Goal: Task Accomplishment & Management: Use online tool/utility

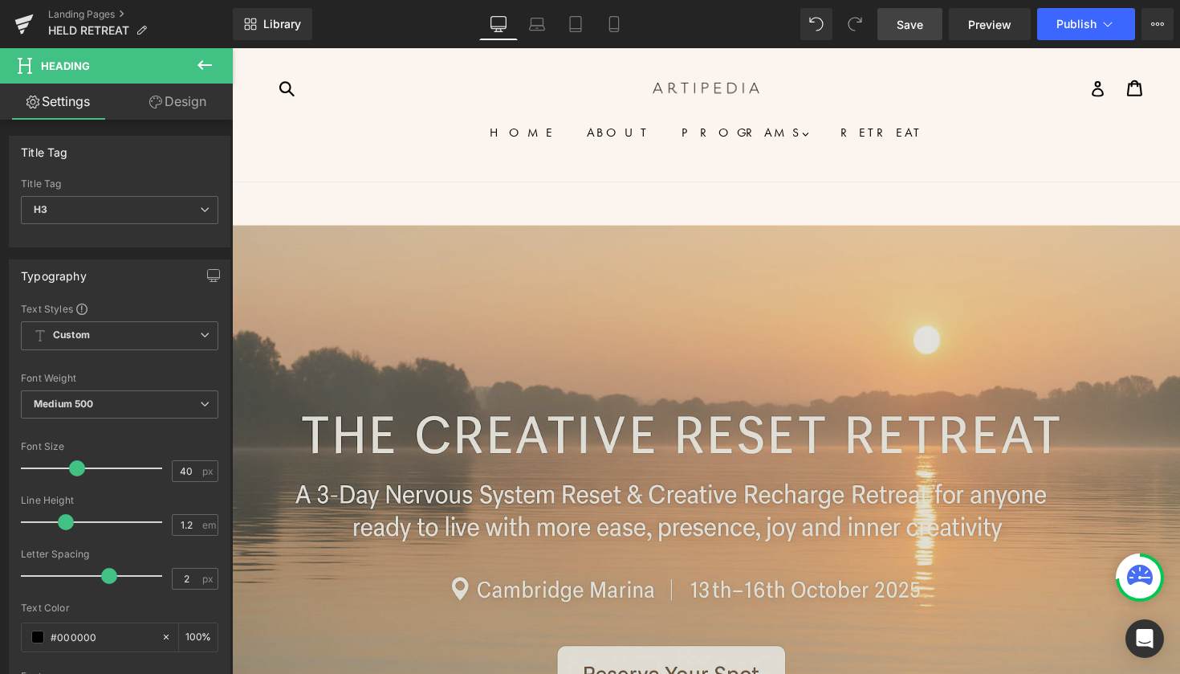
click at [910, 21] on span "Save" at bounding box center [910, 24] width 27 height 17
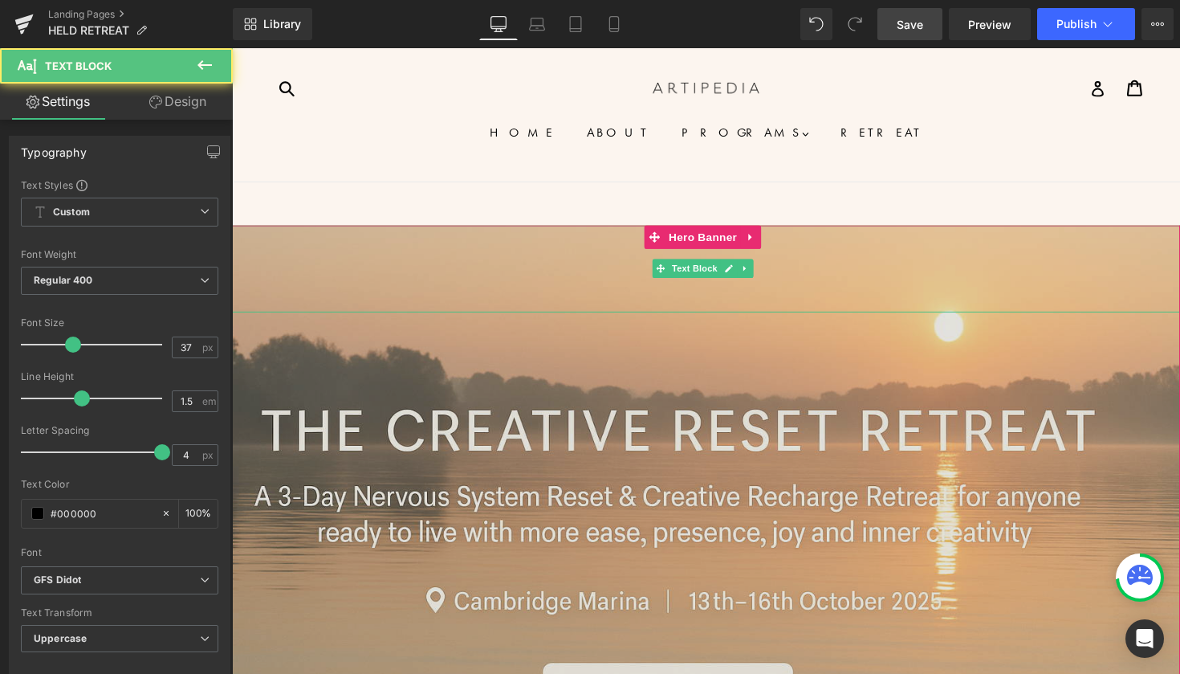
click at [829, 316] on div at bounding box center [718, 297] width 972 height 45
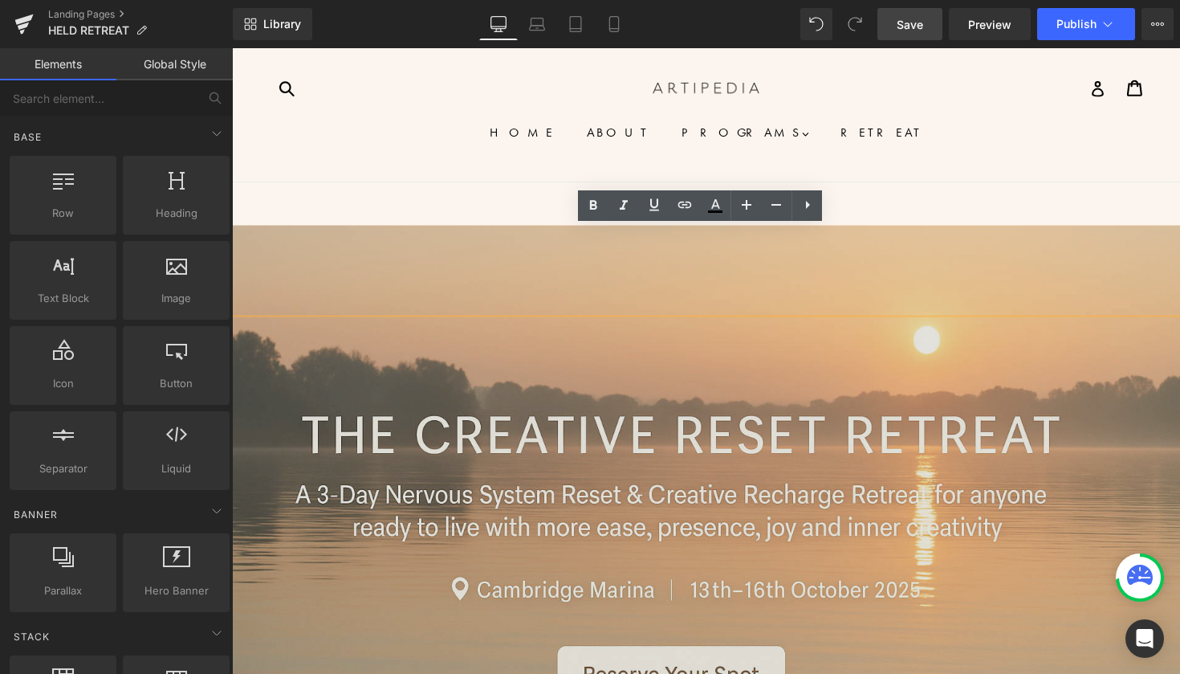
click at [866, 161] on ul "HOME ABOUT PROGRAMS .cls-1{fill:#231f20} expand The Aligned Artrepreneur Dharma…" at bounding box center [718, 144] width 972 height 39
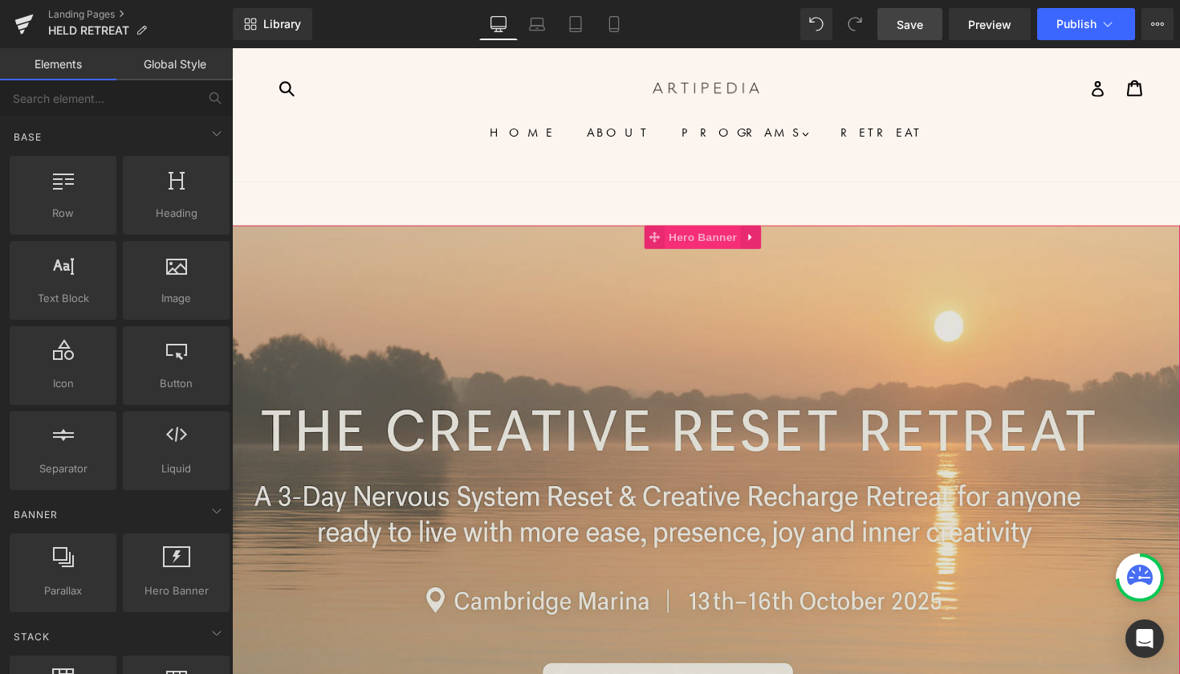
click at [705, 247] on span "Hero Banner" at bounding box center [714, 242] width 78 height 24
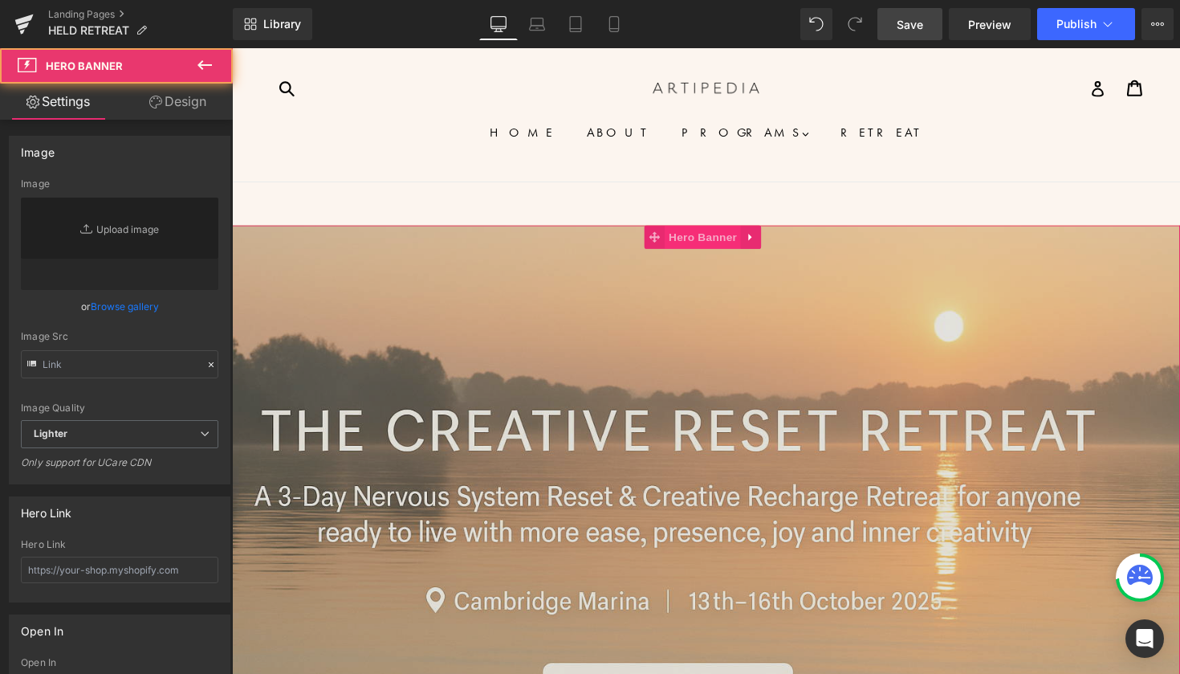
type input "[URL][DOMAIN_NAME][DATE]"
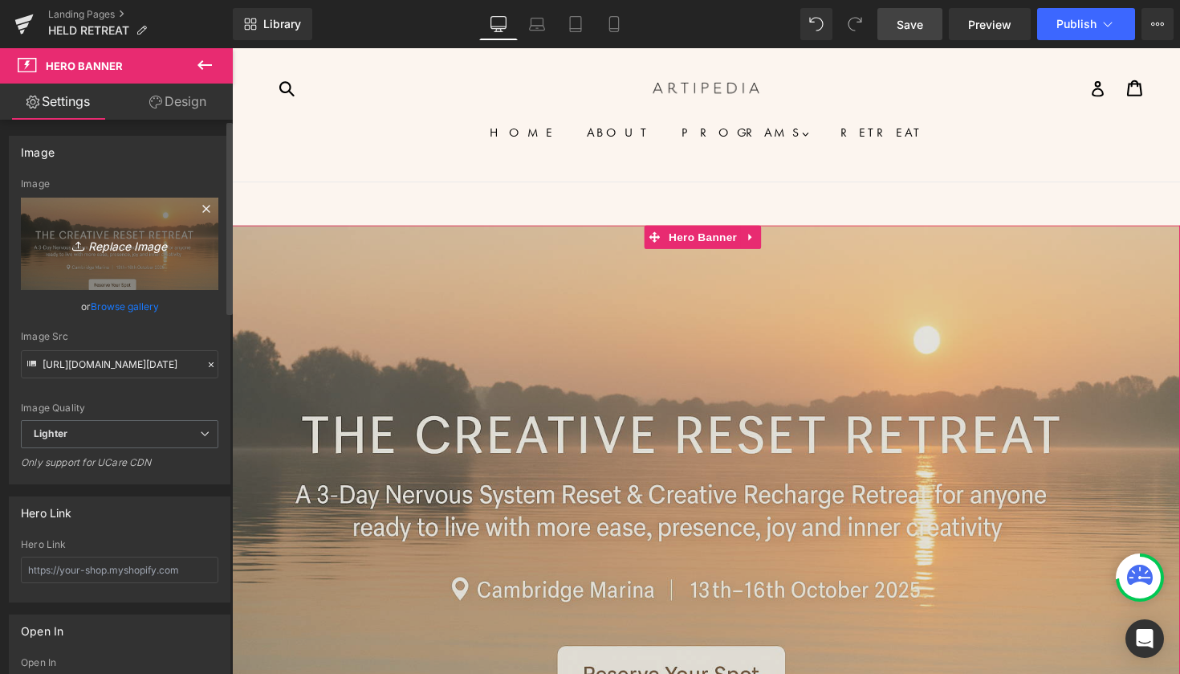
click at [132, 241] on icon "Replace Image" at bounding box center [119, 244] width 128 height 20
type input "C:\fakepath\ChatGPT Image [DATE] at 12_12_06 PM.png"
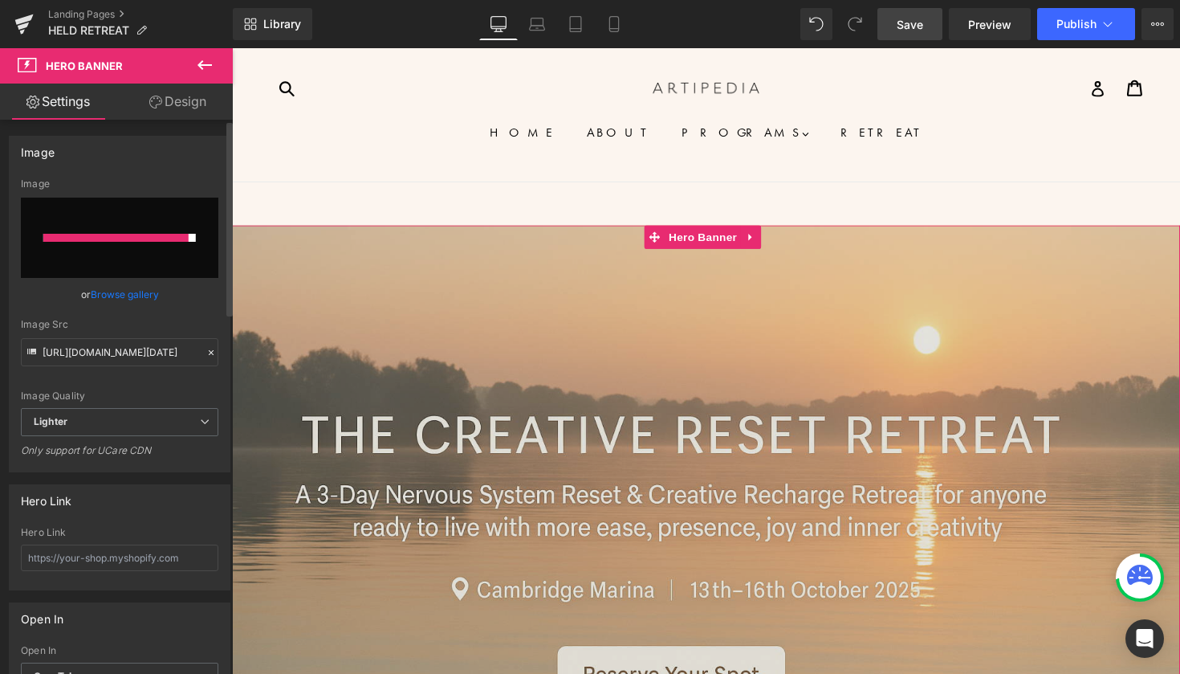
click at [122, 235] on div at bounding box center [115, 238] width 145 height 8
click at [210, 164] on div "Image" at bounding box center [120, 152] width 220 height 31
click at [108, 296] on link "Browse gallery" at bounding box center [125, 294] width 68 height 28
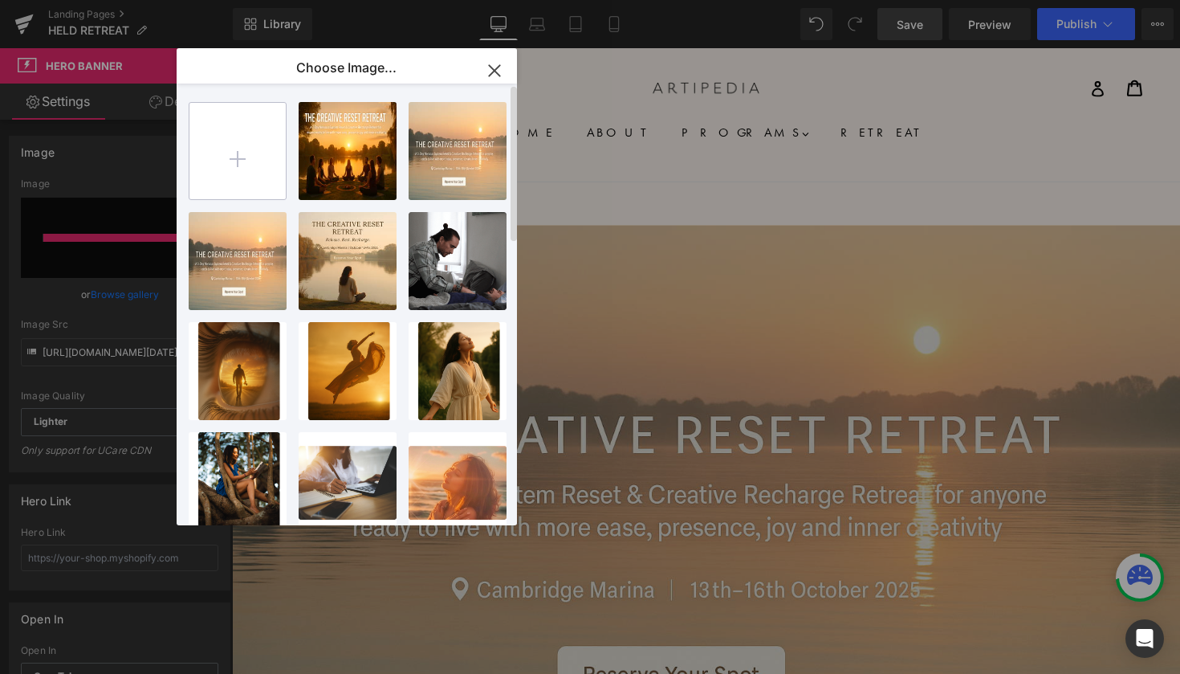
click at [239, 150] on input "file" at bounding box center [238, 151] width 96 height 96
type input "C:\fakepath\ChatGPT Image [DATE] at 12_05_03 PM.png"
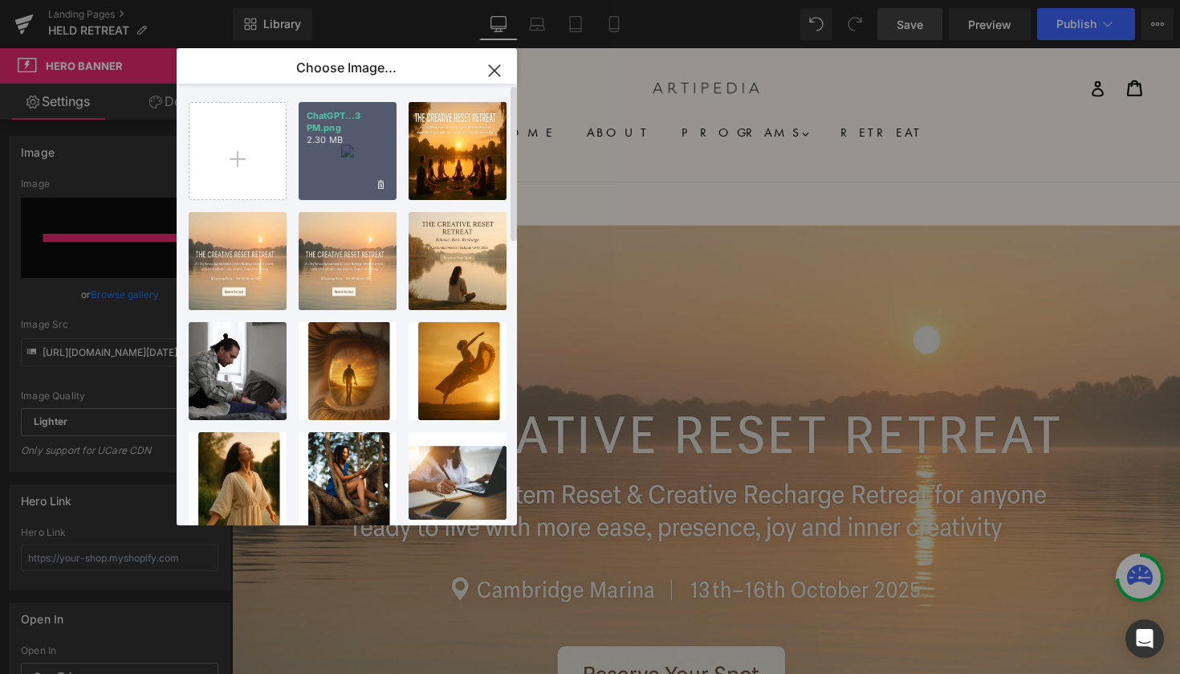
click at [353, 132] on p "ChatGPT...3 PM.png" at bounding box center [348, 122] width 82 height 24
type input "[URL][DOMAIN_NAME][DATE]"
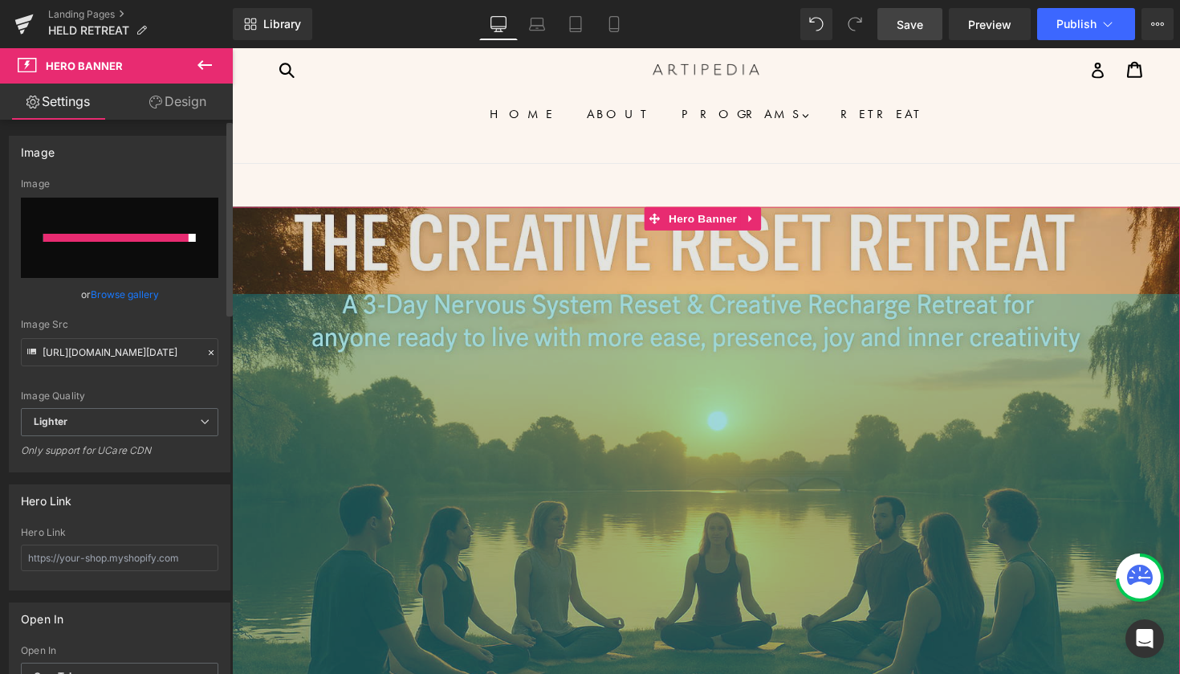
scroll to position [18, 0]
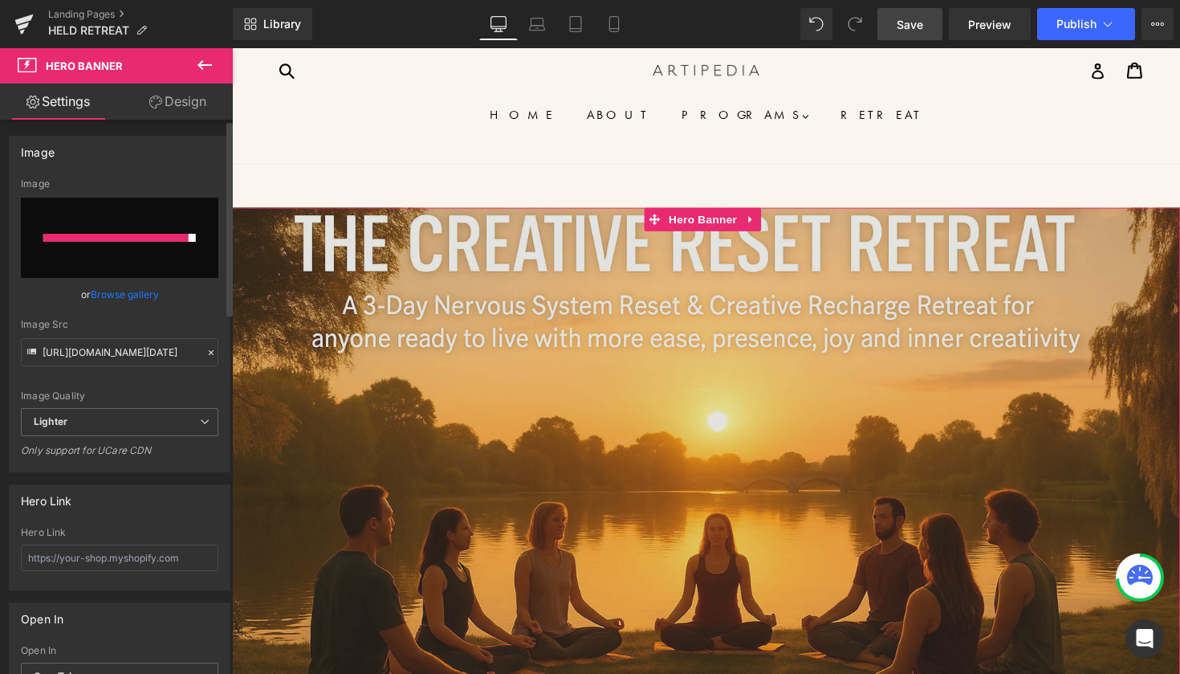
click at [109, 294] on link "Browse gallery" at bounding box center [125, 294] width 68 height 28
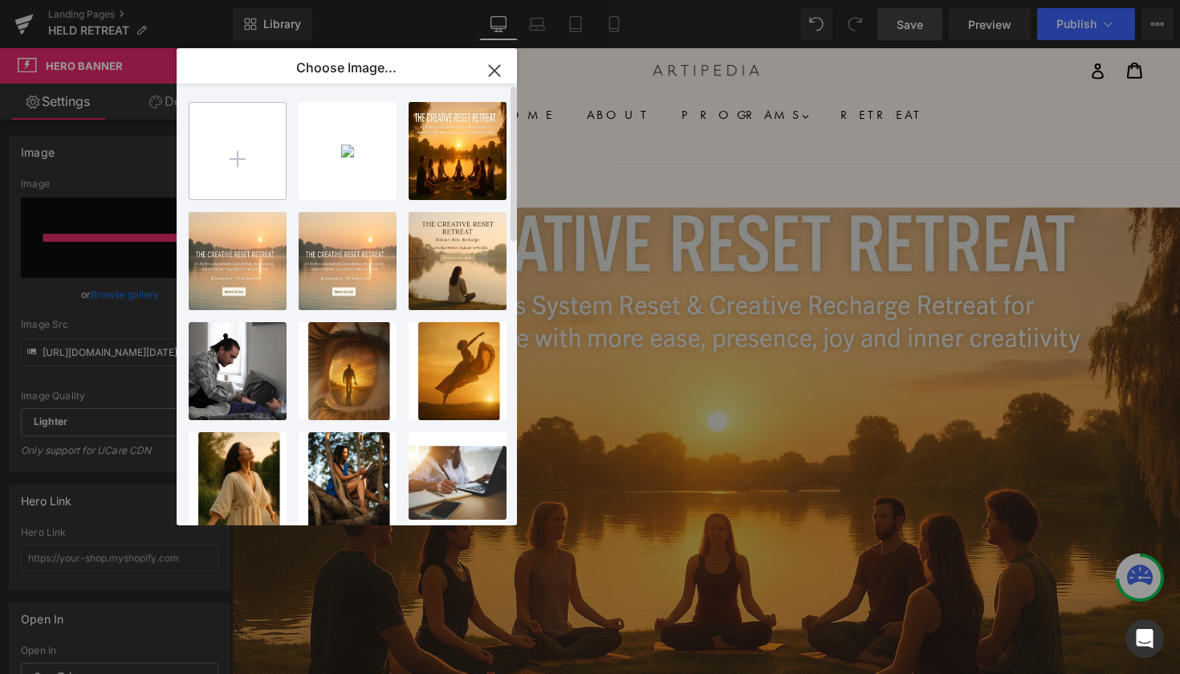
click at [236, 152] on input "file" at bounding box center [238, 151] width 96 height 96
type input "C:\fakepath\ChatGPT Image [DATE] at 12_12_06 PM.png"
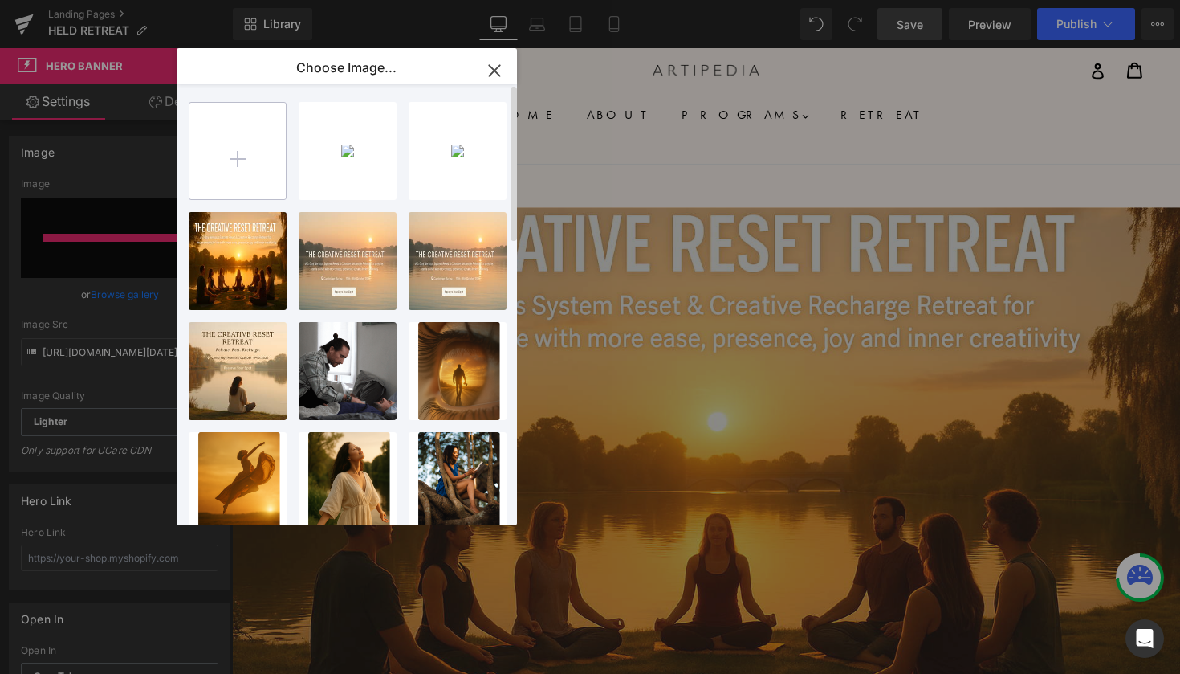
click at [221, 159] on input "file" at bounding box center [238, 151] width 96 height 96
type input "C:\fakepath\ChatGPT Image [DATE] at 05_06_53 PM.png"
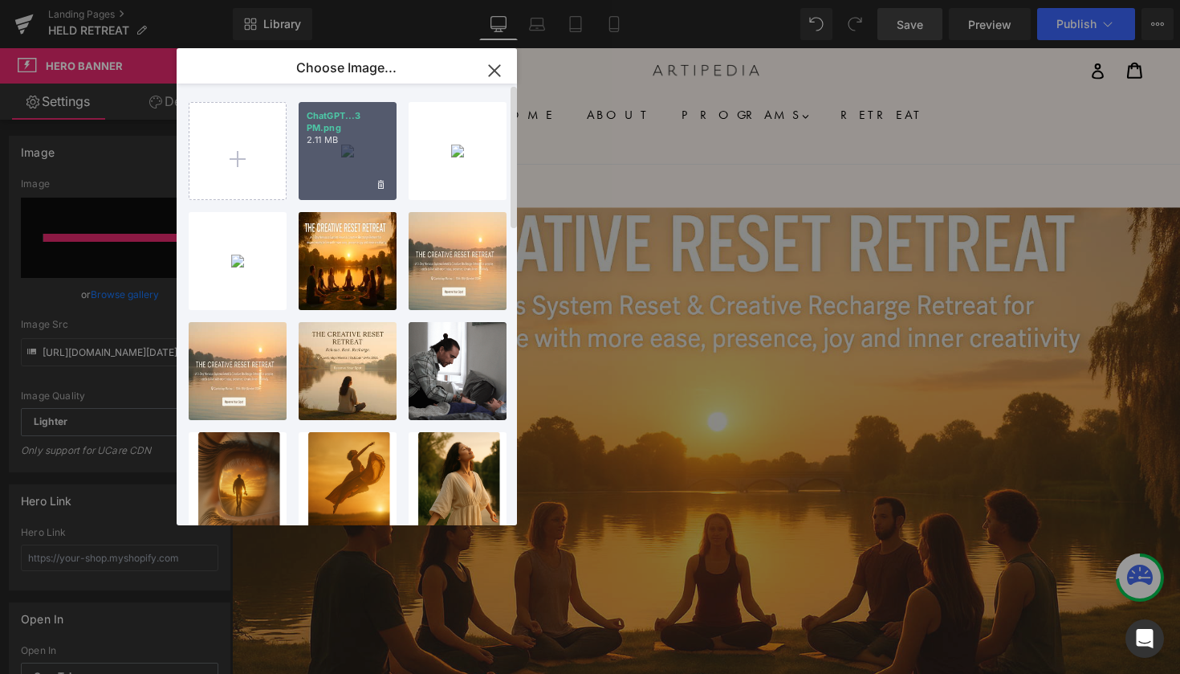
click at [370, 141] on p "2.11 MB" at bounding box center [348, 140] width 82 height 12
type input "[URL][DOMAIN_NAME][DATE]"
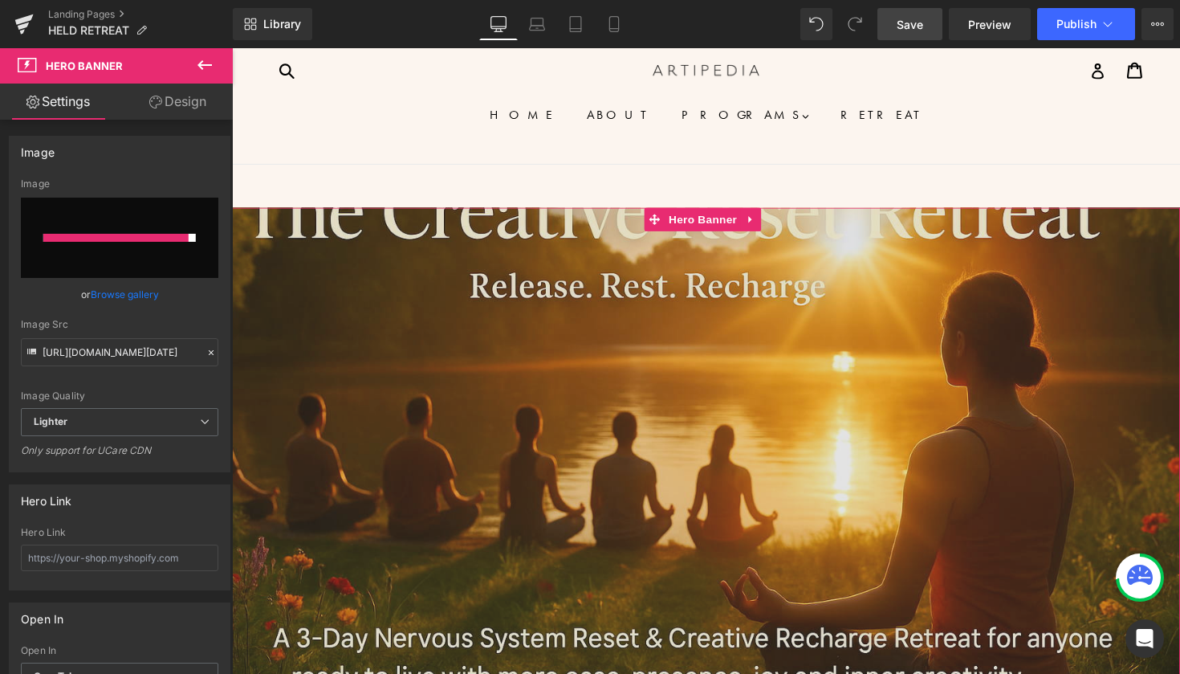
click at [752, 317] on div "531px" at bounding box center [718, 513] width 972 height 426
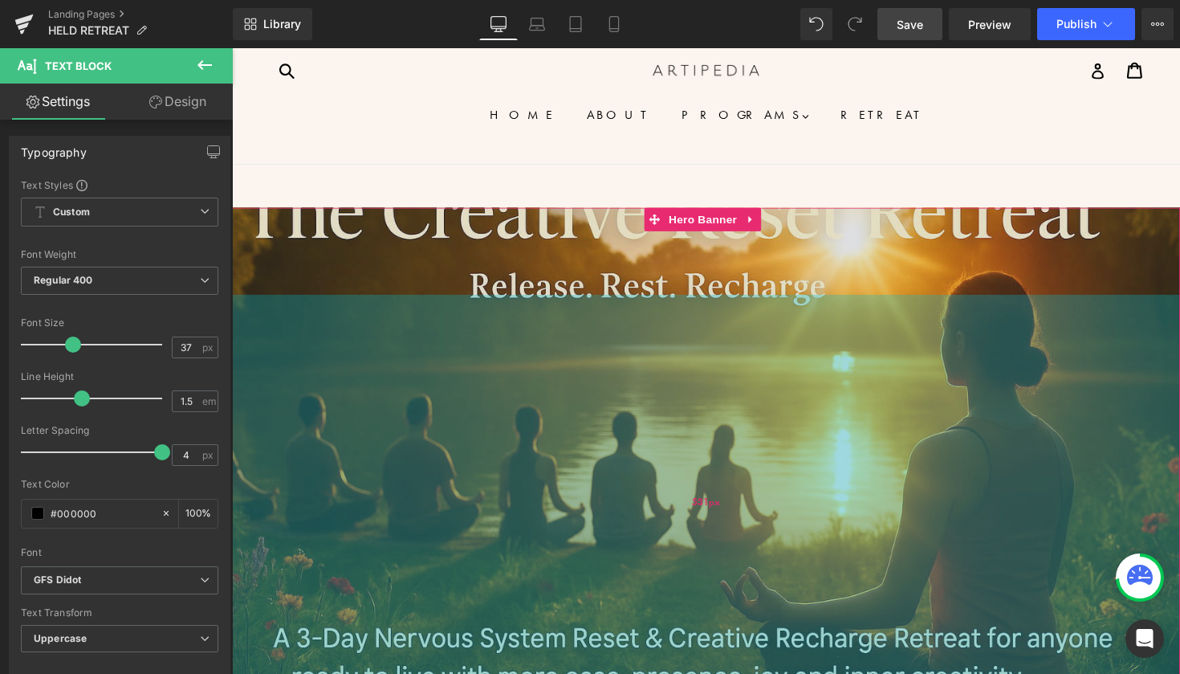
drag, startPoint x: 827, startPoint y: 302, endPoint x: 790, endPoint y: 348, distance: 58.8
click at [790, 348] on div "Text Block Hero Banner 531px" at bounding box center [718, 469] width 972 height 516
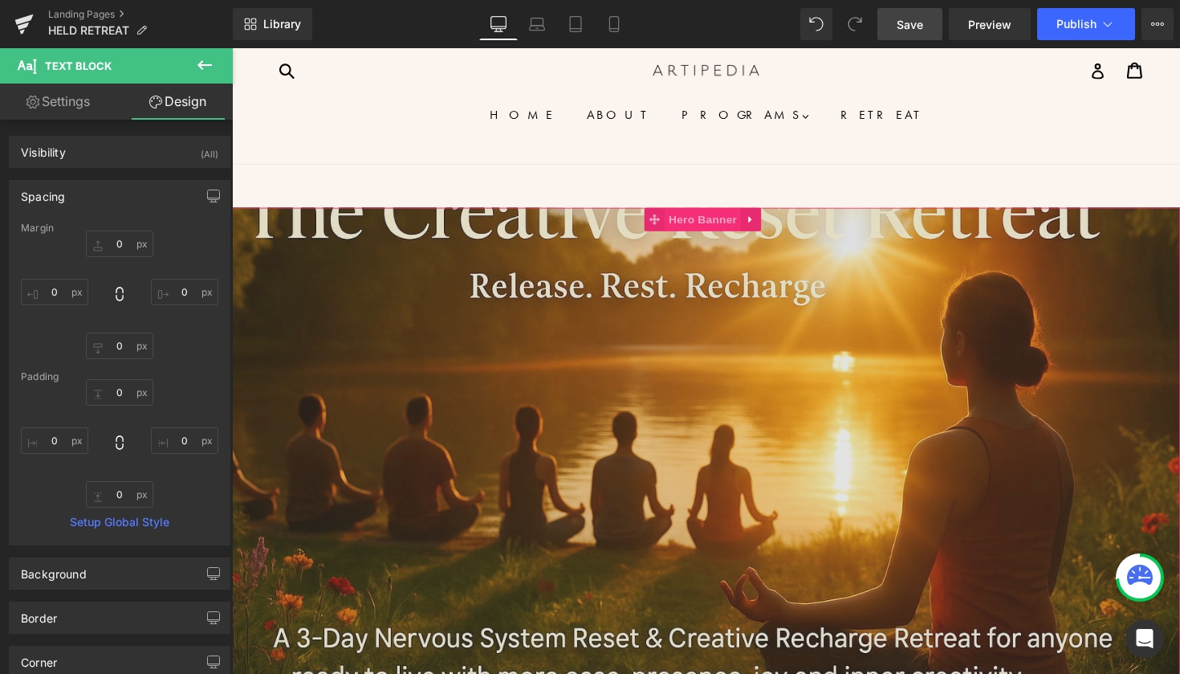
click at [701, 219] on span "Hero Banner" at bounding box center [714, 223] width 78 height 24
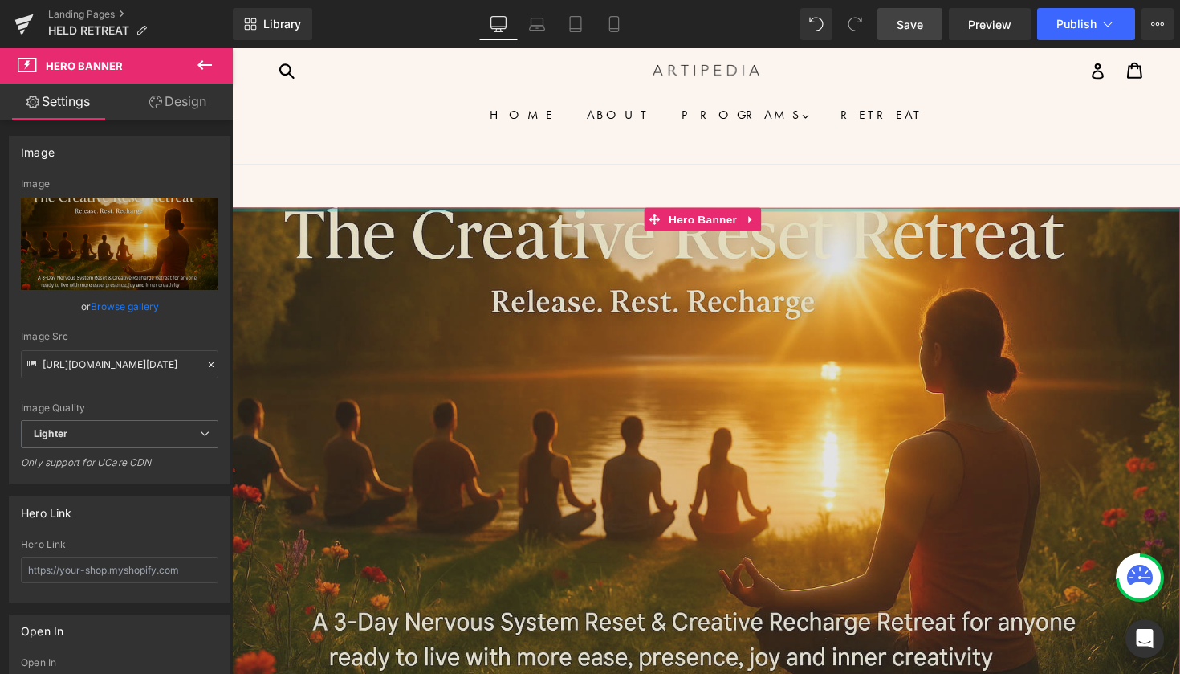
drag, startPoint x: 856, startPoint y: 215, endPoint x: 866, endPoint y: 148, distance: 68.1
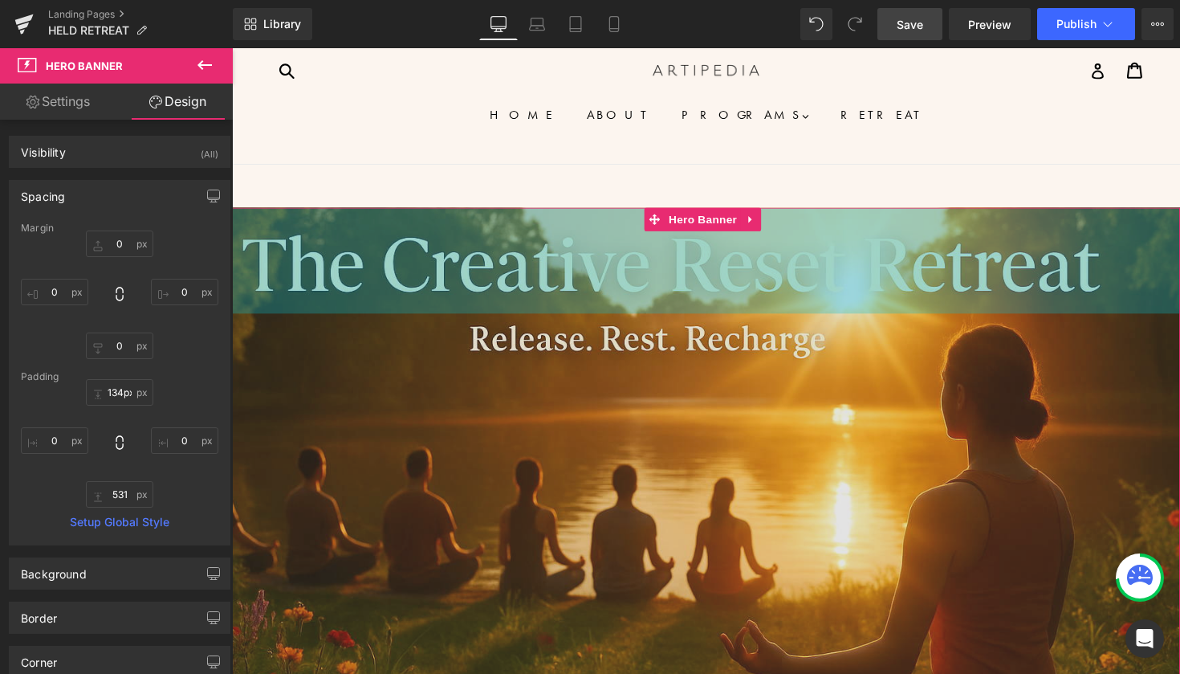
type input "135px"
drag, startPoint x: 871, startPoint y: 216, endPoint x: 863, endPoint y: 324, distance: 108.7
click at [863, 324] on div "Text Block Hero Banner 135px 531px" at bounding box center [718, 523] width 972 height 624
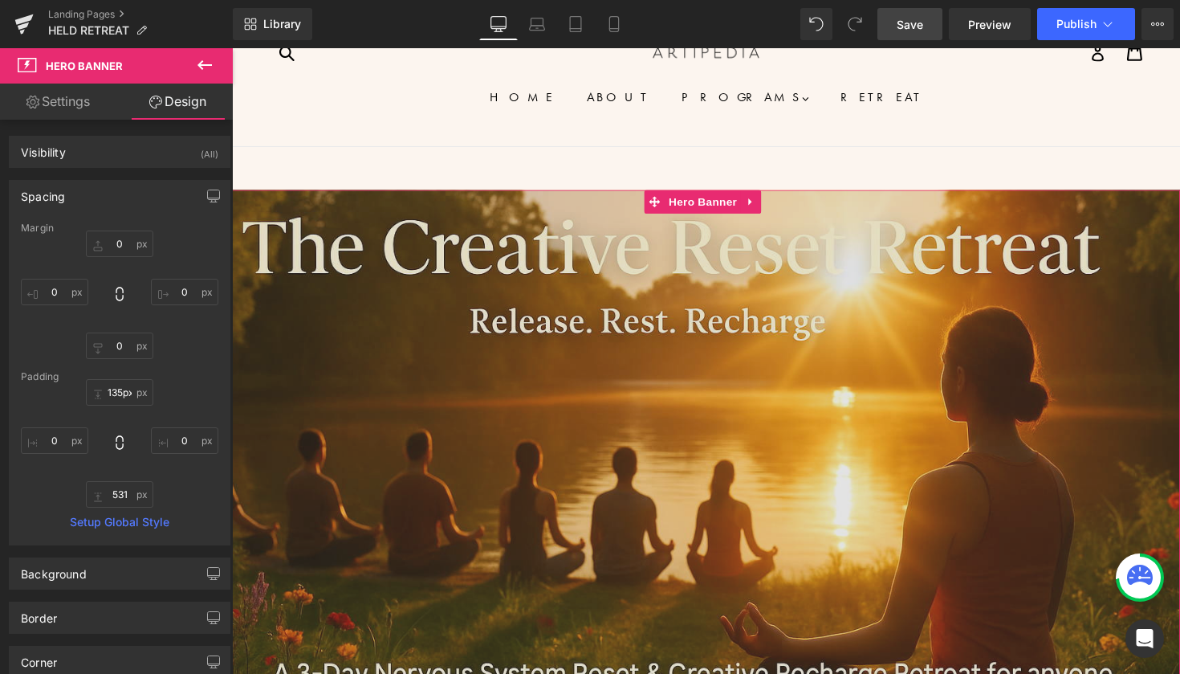
scroll to position [35, 0]
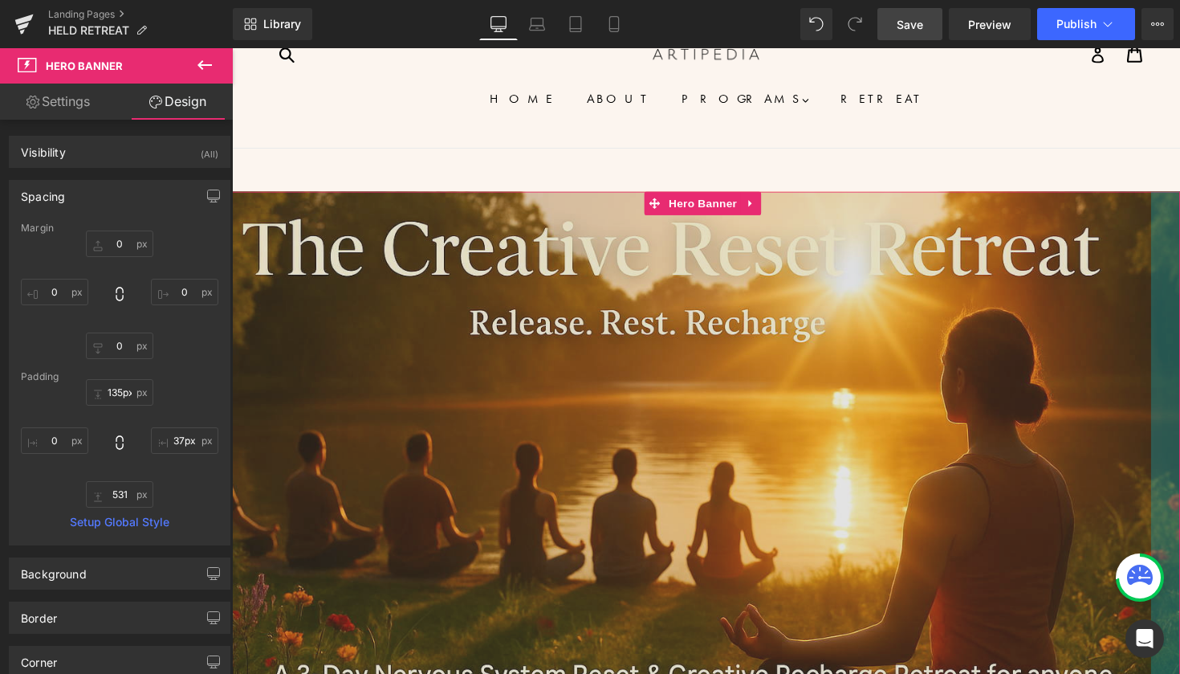
drag, startPoint x: 1197, startPoint y: 336, endPoint x: 1167, endPoint y: 345, distance: 31.0
click at [1167, 345] on div "Text Block Hero Banner 135px 531px 37px" at bounding box center [718, 507] width 972 height 624
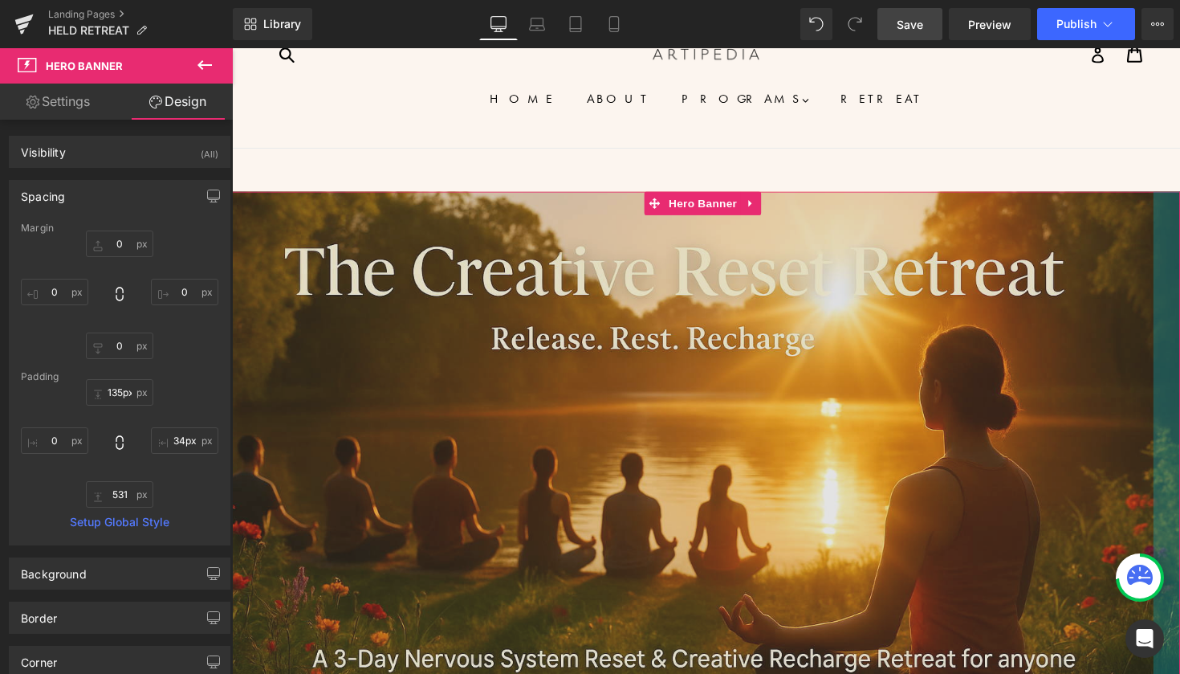
drag, startPoint x: 1194, startPoint y: 340, endPoint x: 1203, endPoint y: 354, distance: 16.9
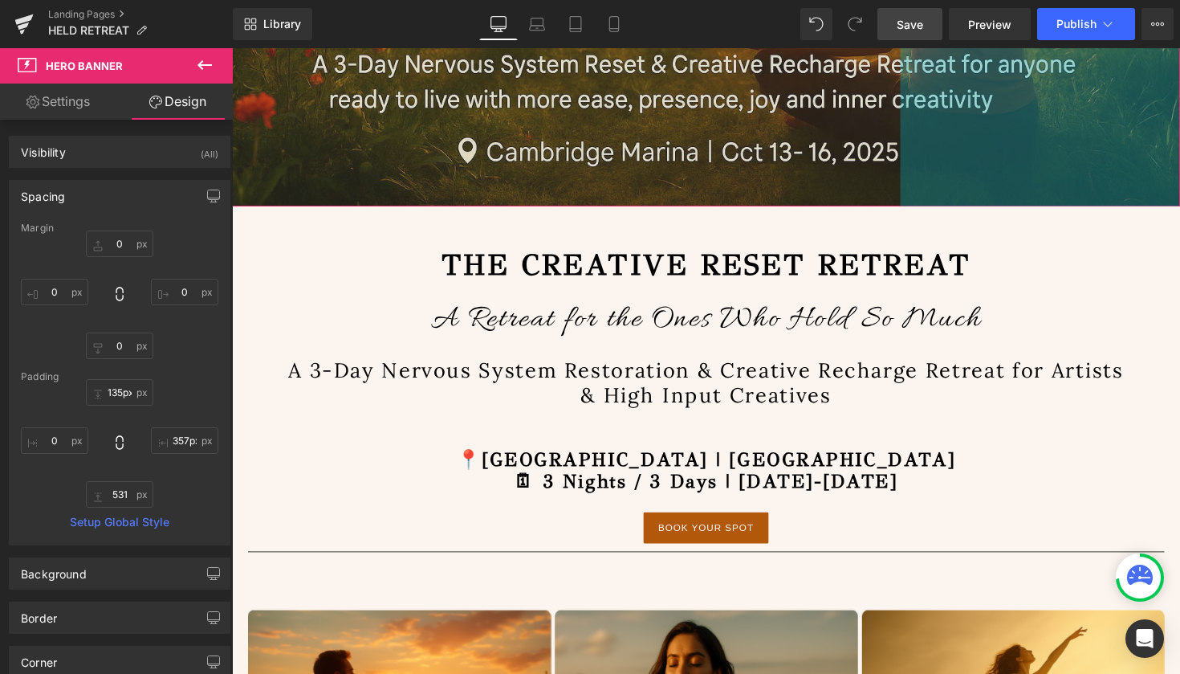
scroll to position [641, 0]
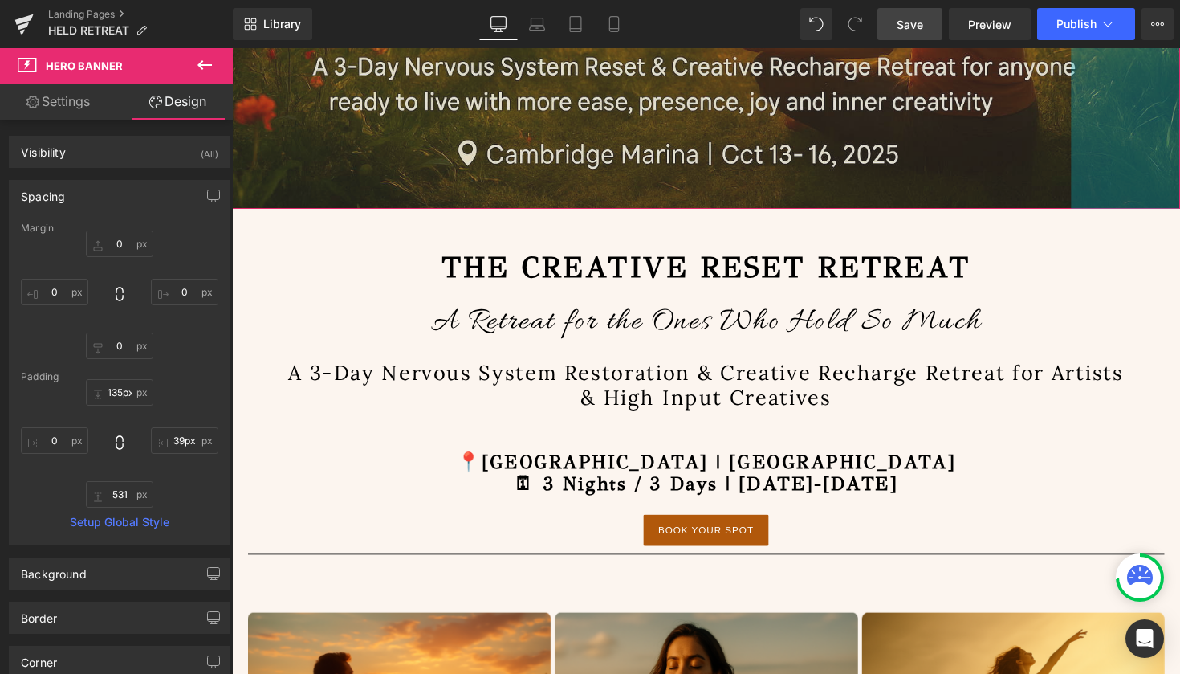
type input "38px"
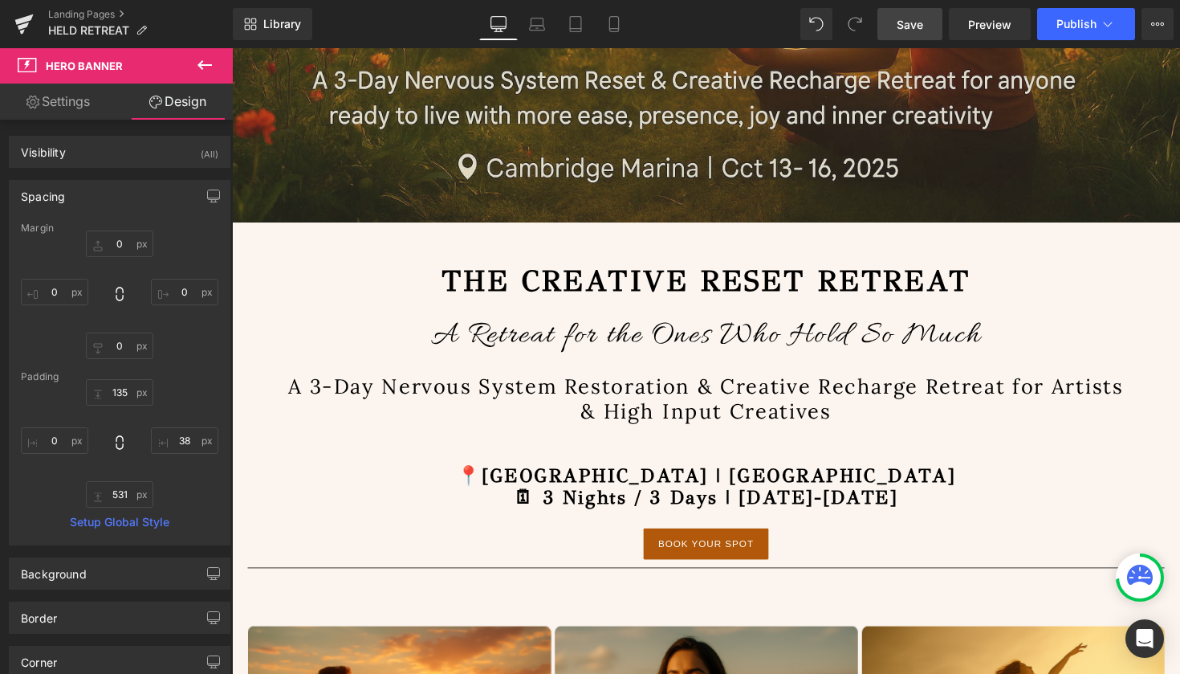
scroll to position [628, 0]
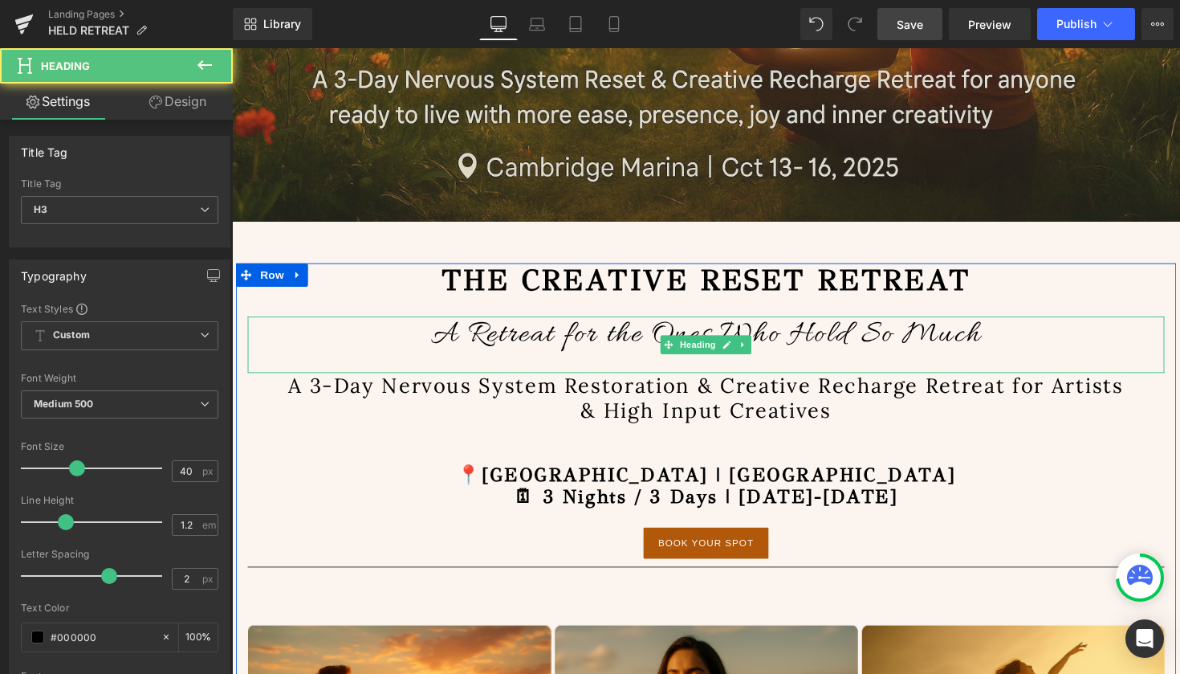
click at [816, 343] on span "A Retreat for the Ones Who Hold So Much" at bounding box center [718, 342] width 564 height 40
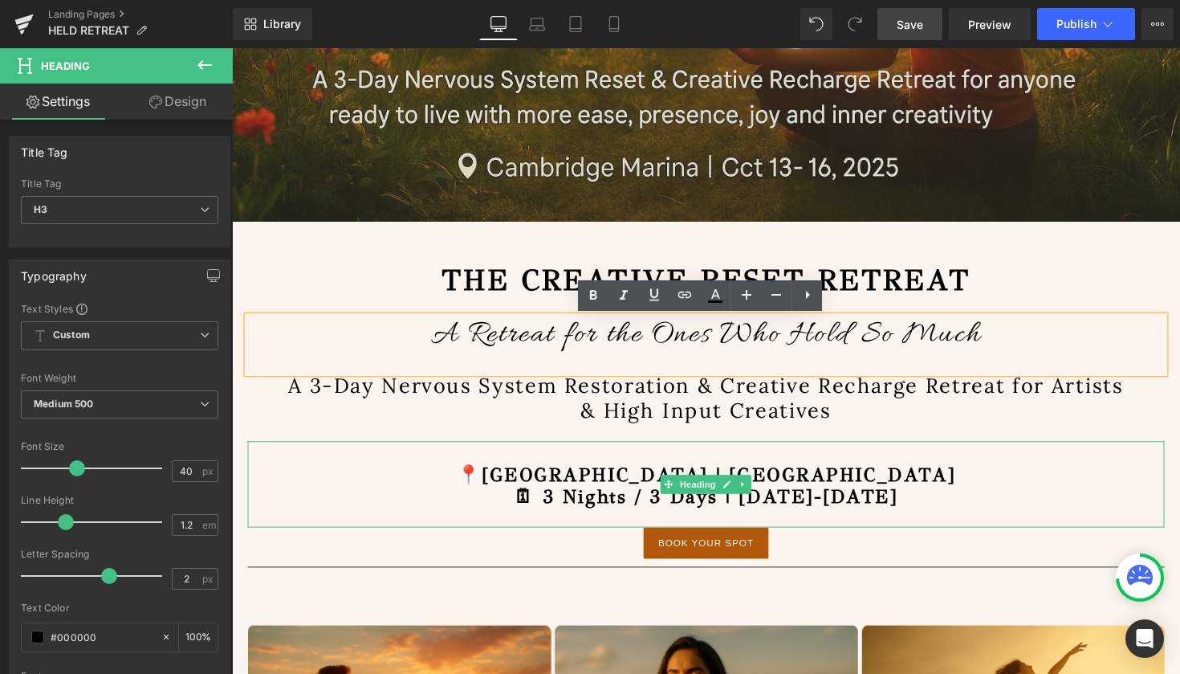
click at [1019, 457] on h3 at bounding box center [718, 462] width 940 height 23
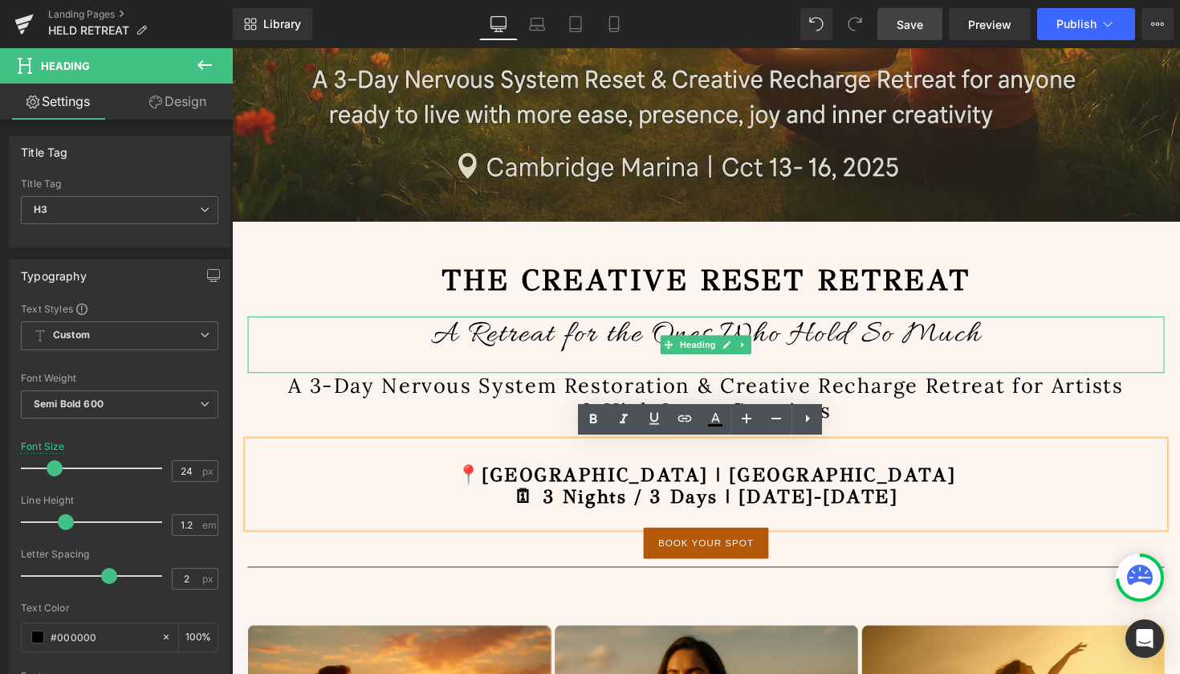
click at [984, 346] on span "A Retreat for the Ones Who Hold So Much" at bounding box center [718, 342] width 564 height 40
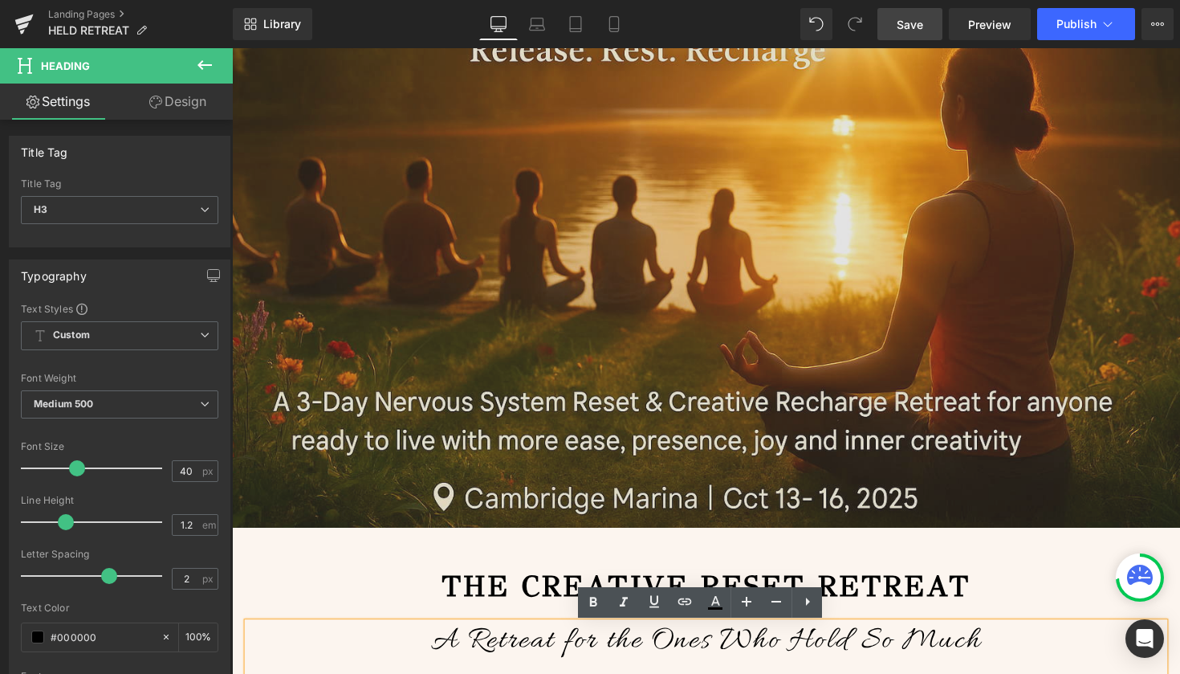
scroll to position [312, 0]
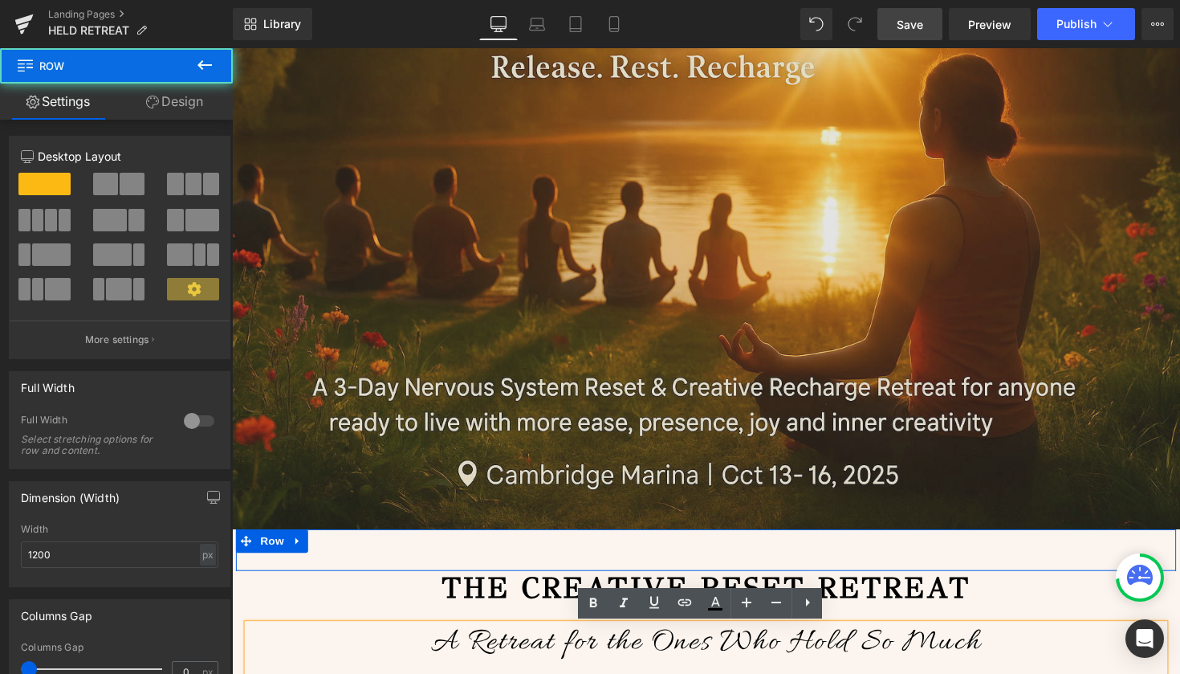
click at [932, 564] on div "Text Block Row Row" at bounding box center [718, 562] width 964 height 43
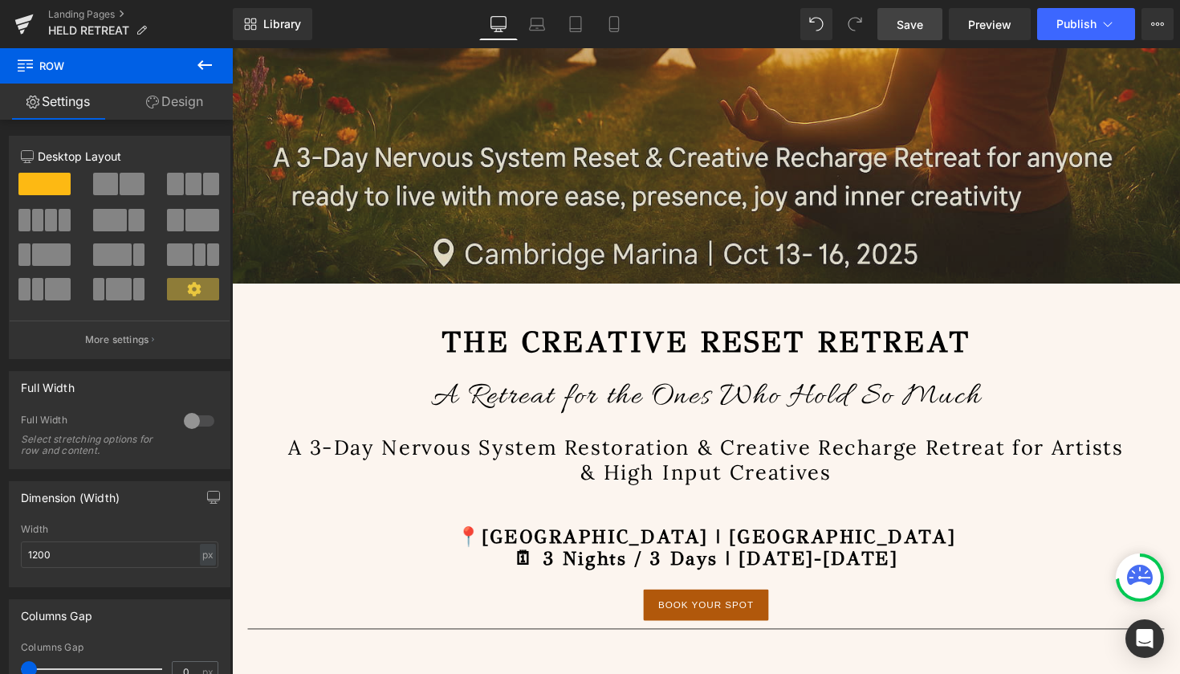
scroll to position [585, 0]
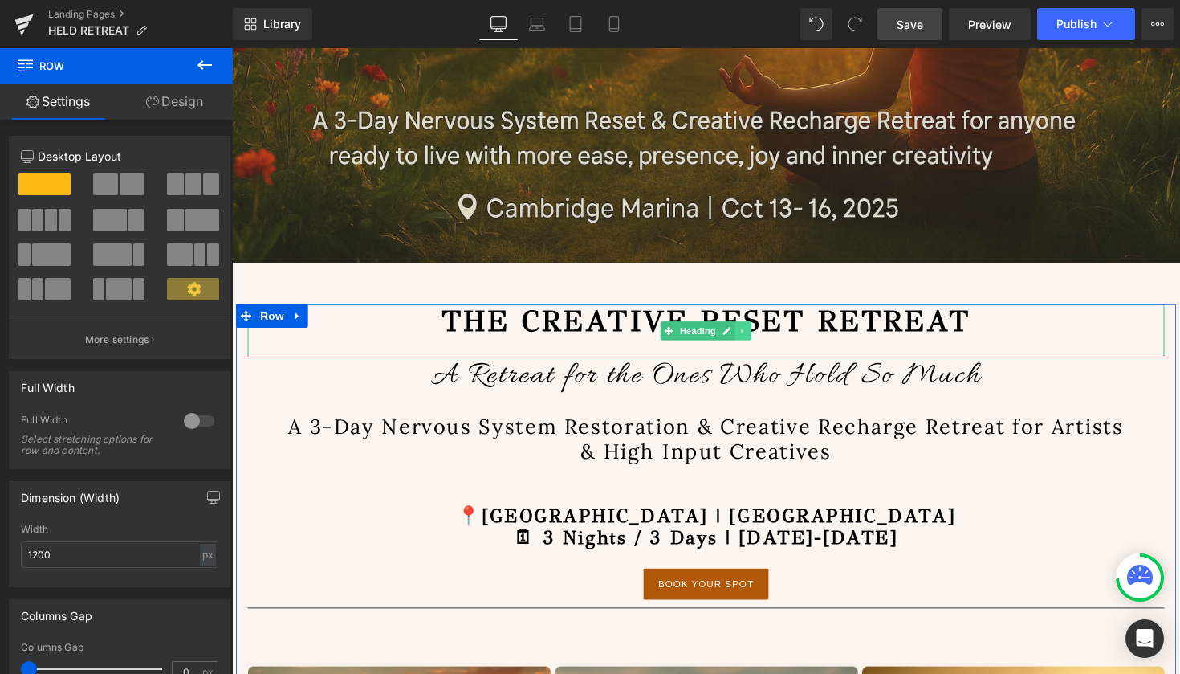
click at [756, 336] on icon at bounding box center [756, 338] width 9 height 10
click at [761, 340] on icon at bounding box center [764, 338] width 9 height 9
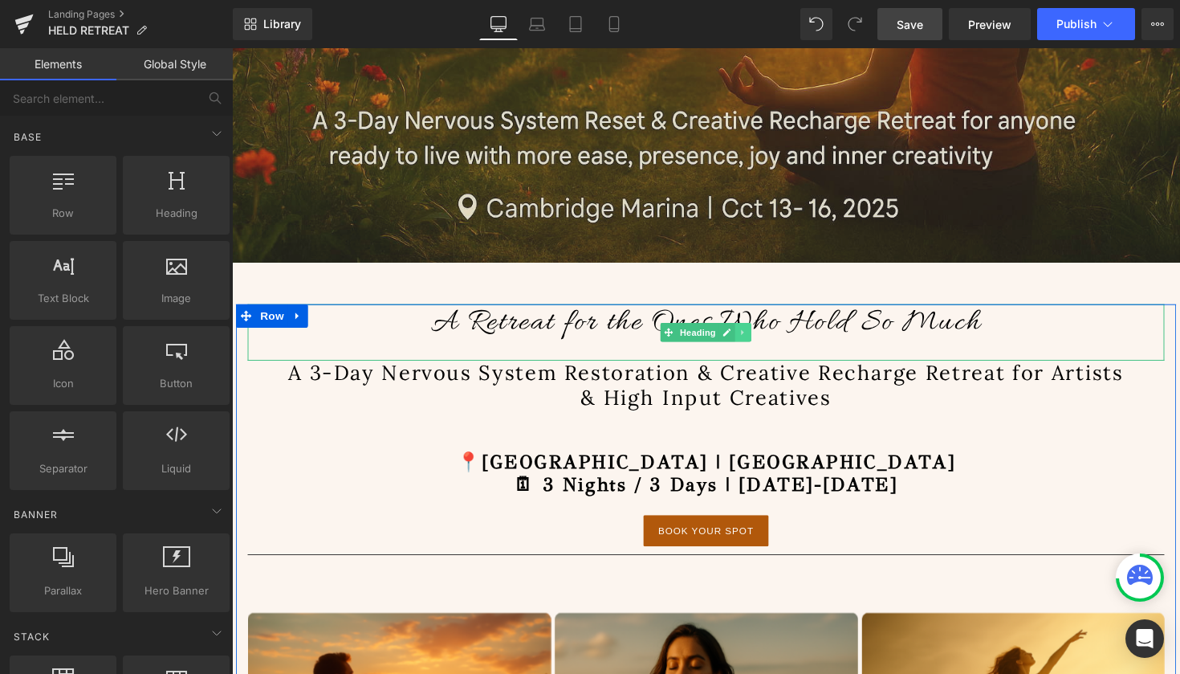
click at [754, 343] on icon at bounding box center [755, 340] width 2 height 6
click at [761, 340] on icon at bounding box center [764, 340] width 9 height 10
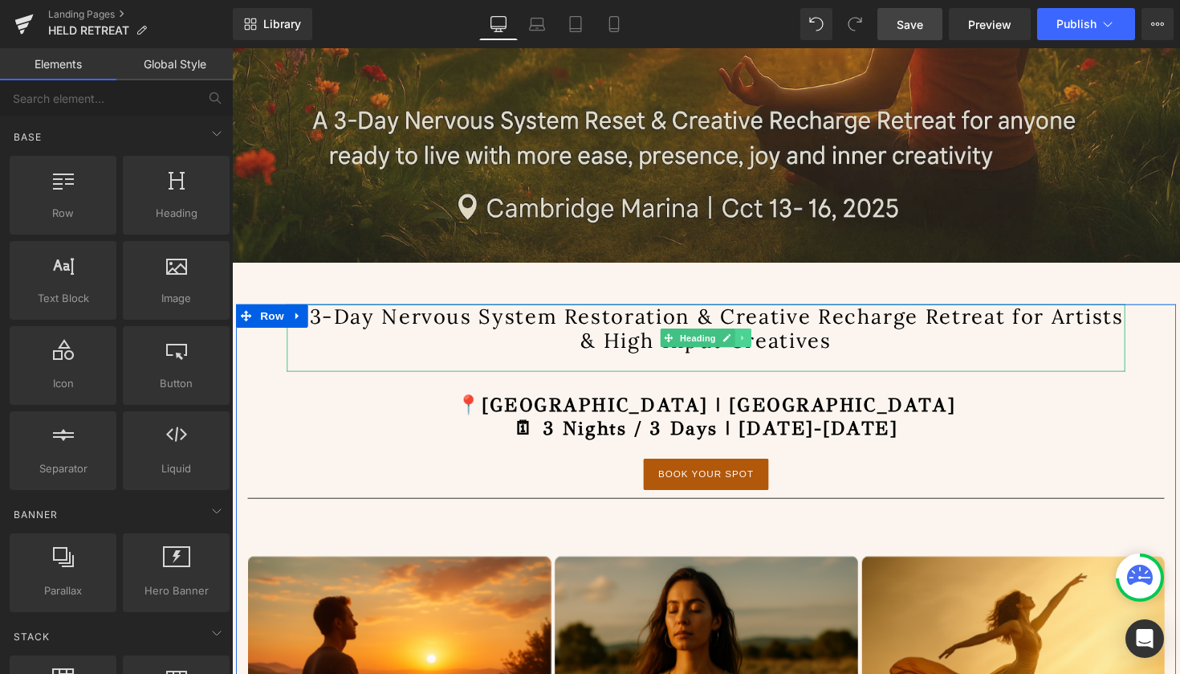
click at [752, 349] on icon at bounding box center [756, 345] width 9 height 10
click at [760, 349] on icon at bounding box center [764, 345] width 9 height 9
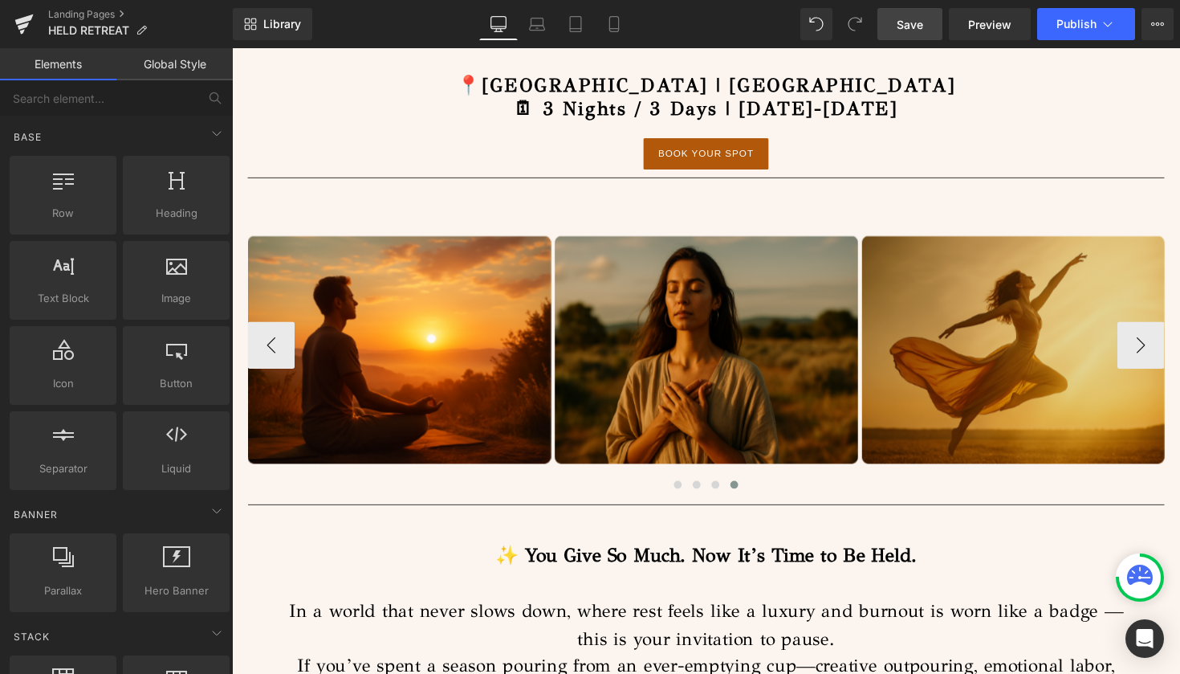
scroll to position [846, 0]
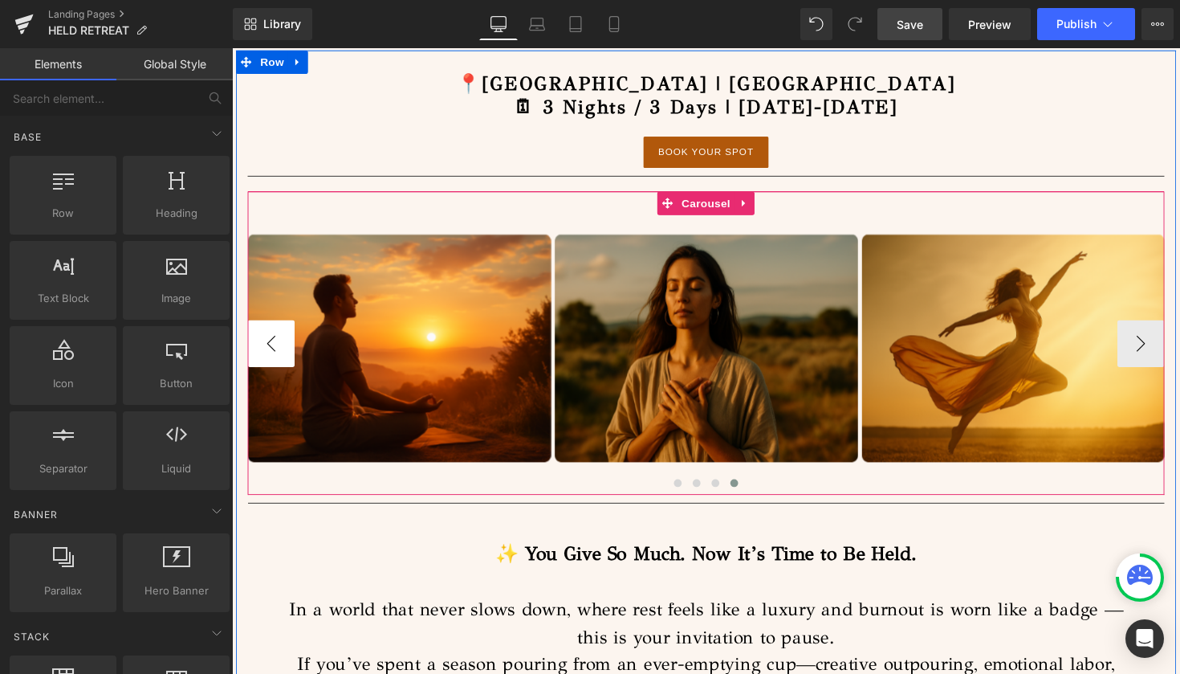
click at [251, 353] on button "‹" at bounding box center [272, 351] width 48 height 48
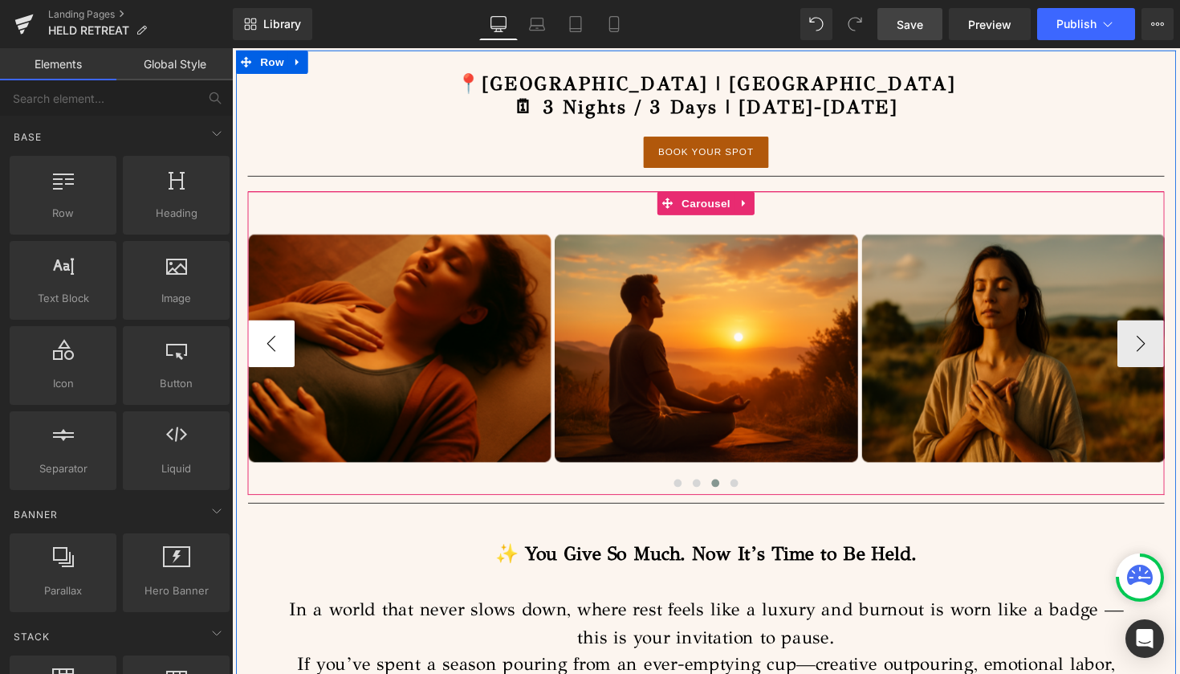
click at [251, 353] on button "‹" at bounding box center [272, 351] width 48 height 48
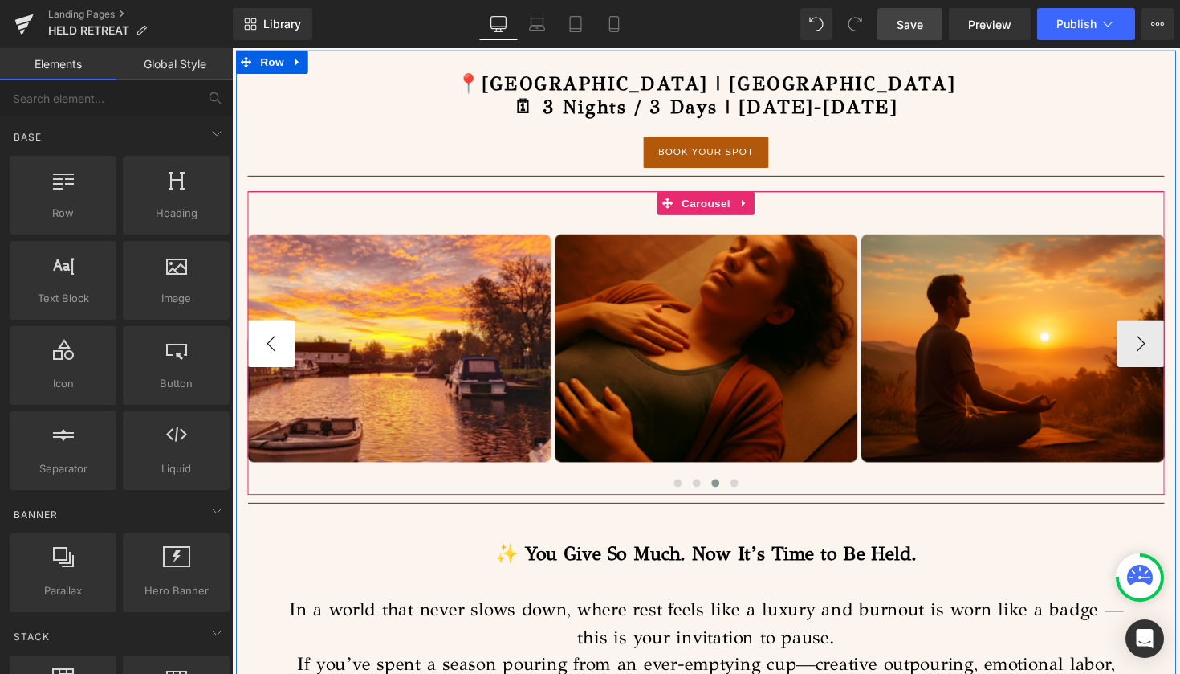
click at [251, 353] on button "‹" at bounding box center [272, 351] width 48 height 48
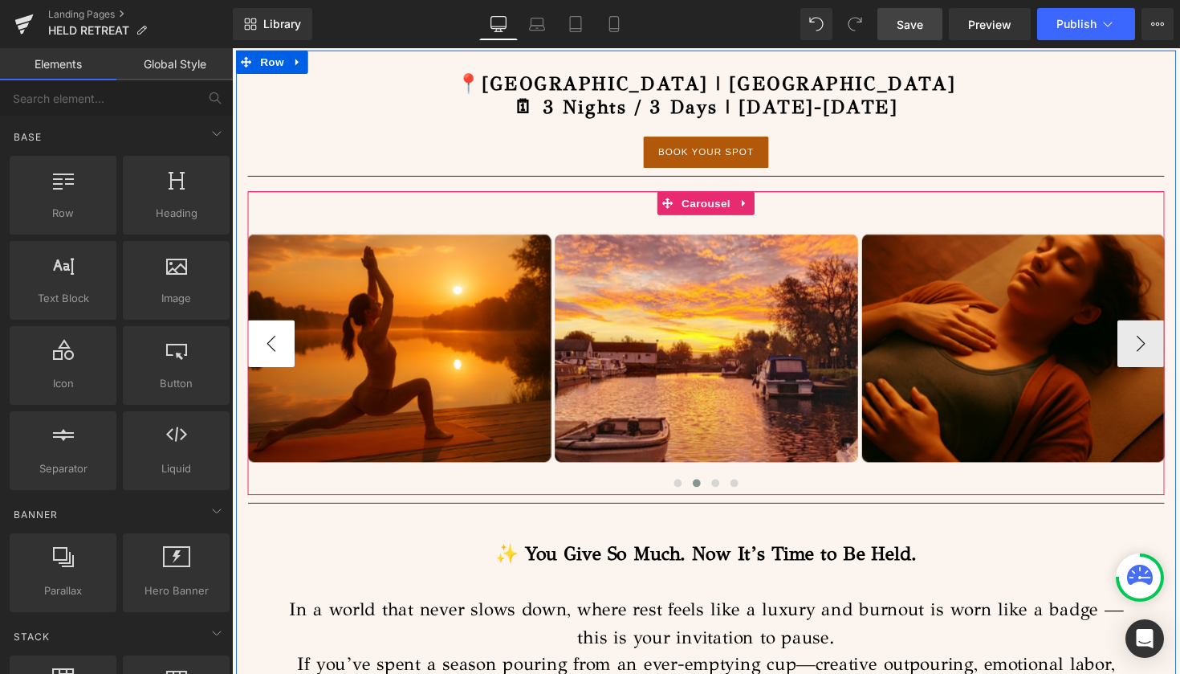
click at [251, 353] on button "‹" at bounding box center [272, 351] width 48 height 48
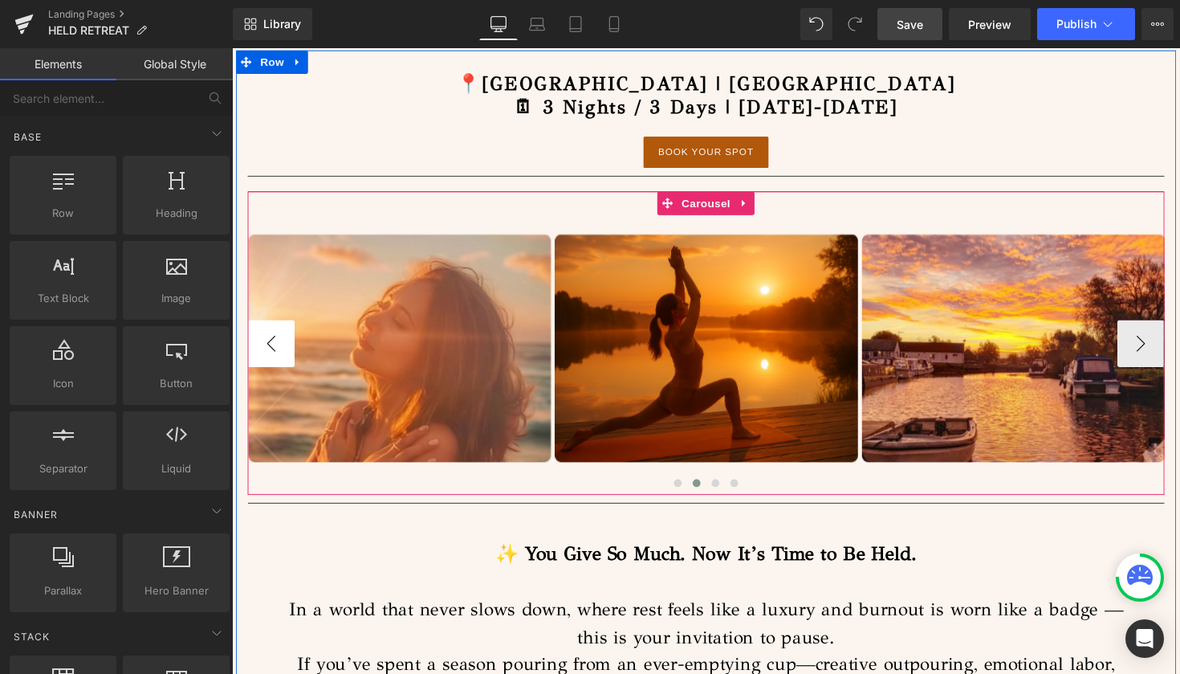
click at [254, 356] on button "‹" at bounding box center [272, 351] width 48 height 48
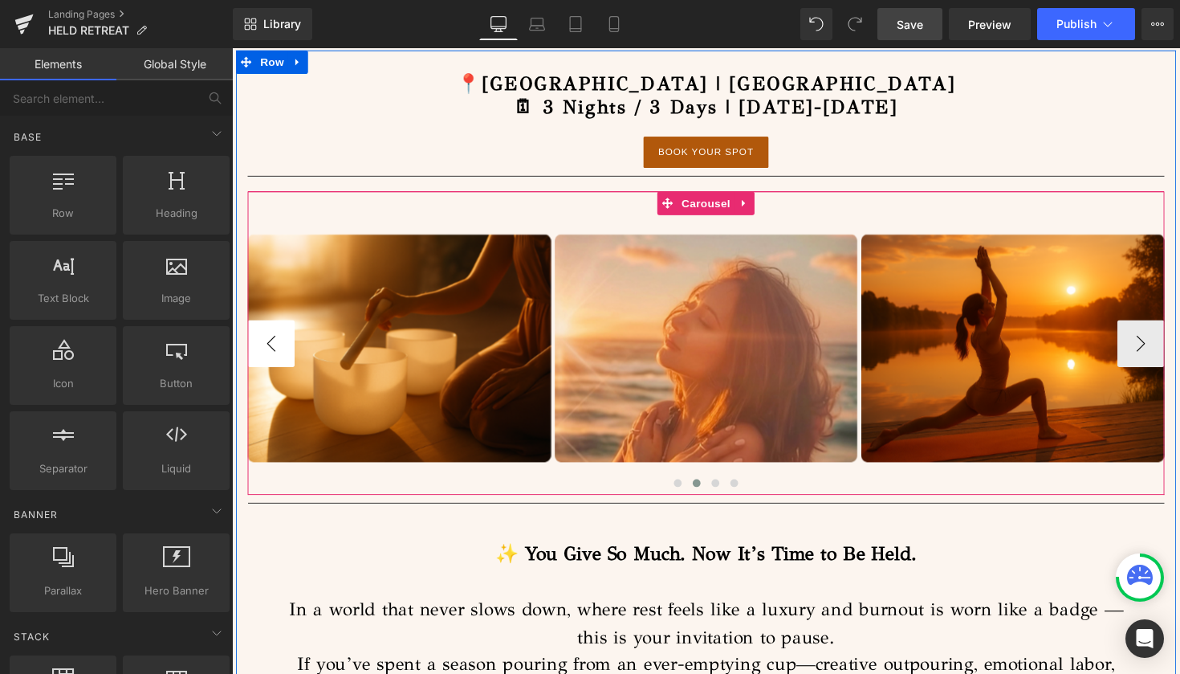
click at [254, 356] on button "‹" at bounding box center [272, 351] width 48 height 48
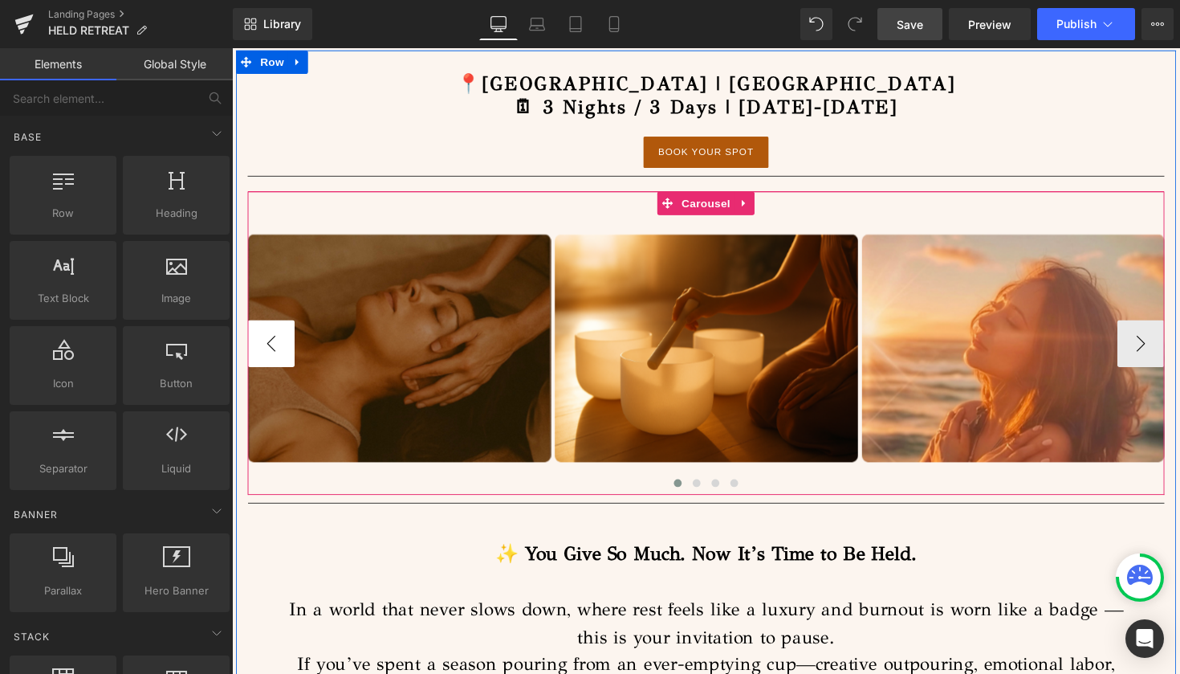
click at [256, 361] on button "‹" at bounding box center [272, 351] width 48 height 48
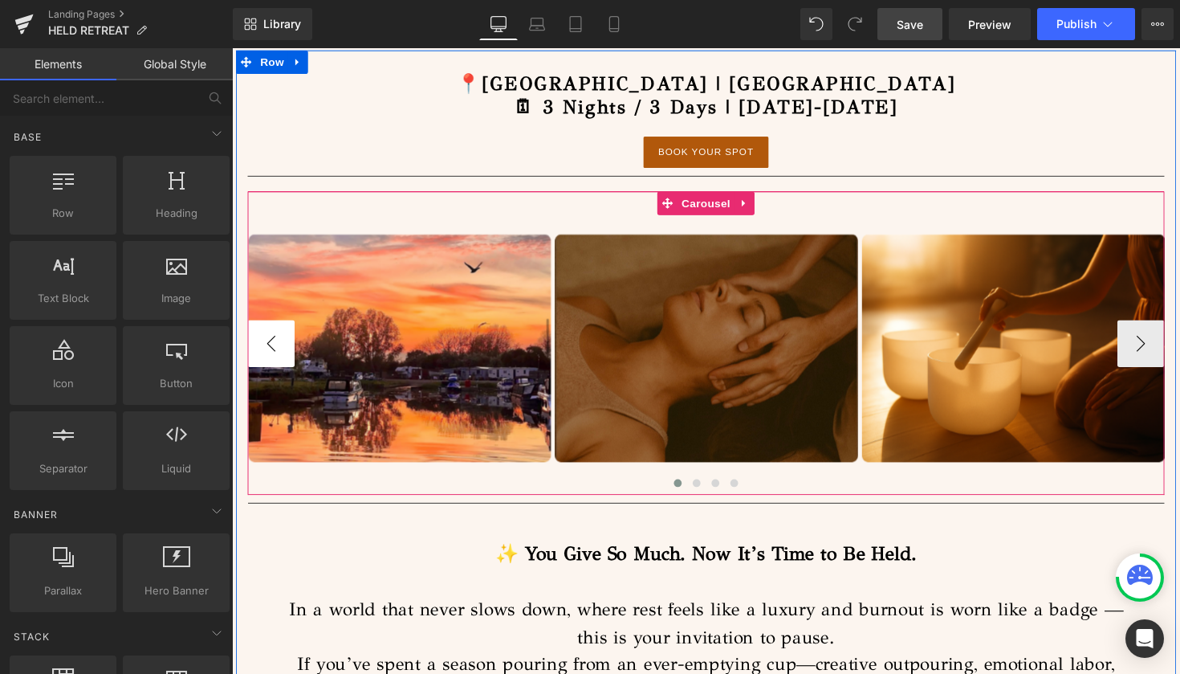
click at [256, 361] on button "‹" at bounding box center [272, 351] width 48 height 48
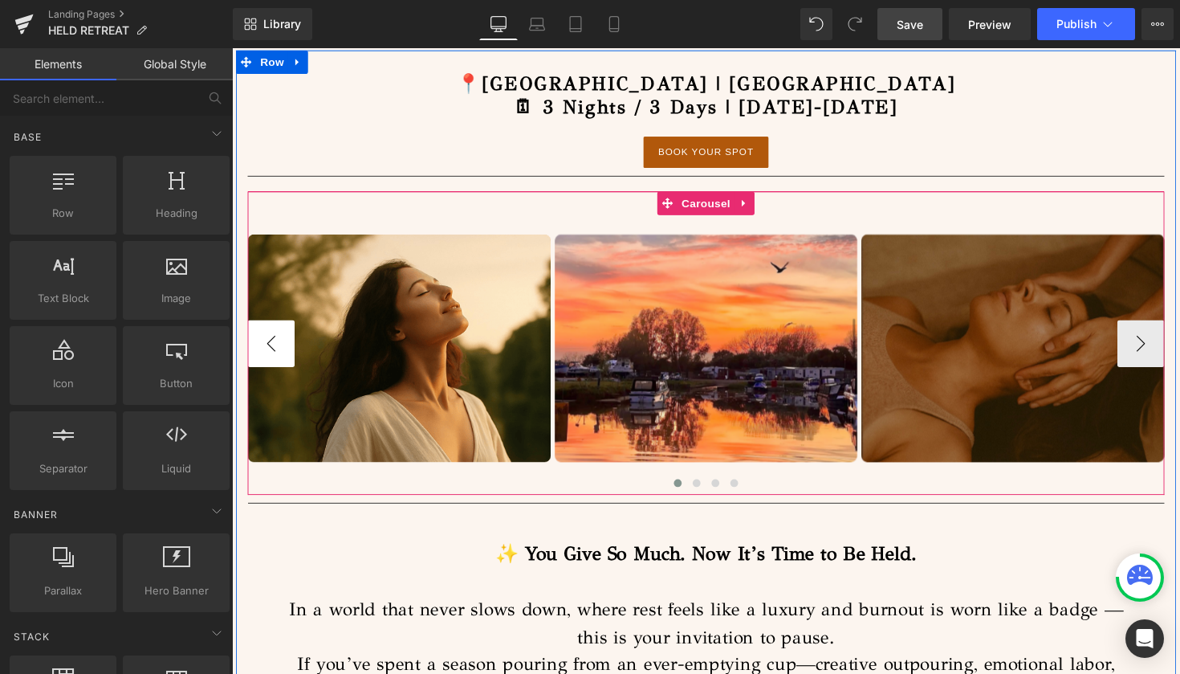
click at [256, 361] on button "‹" at bounding box center [272, 351] width 48 height 48
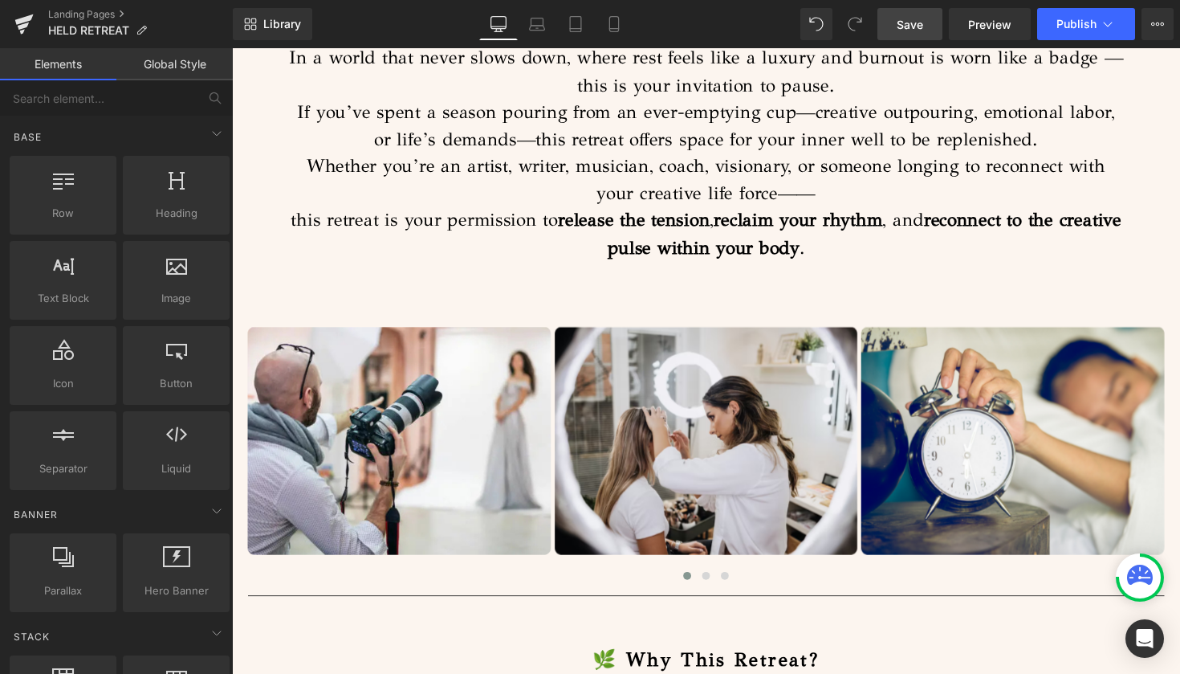
scroll to position [1437, 0]
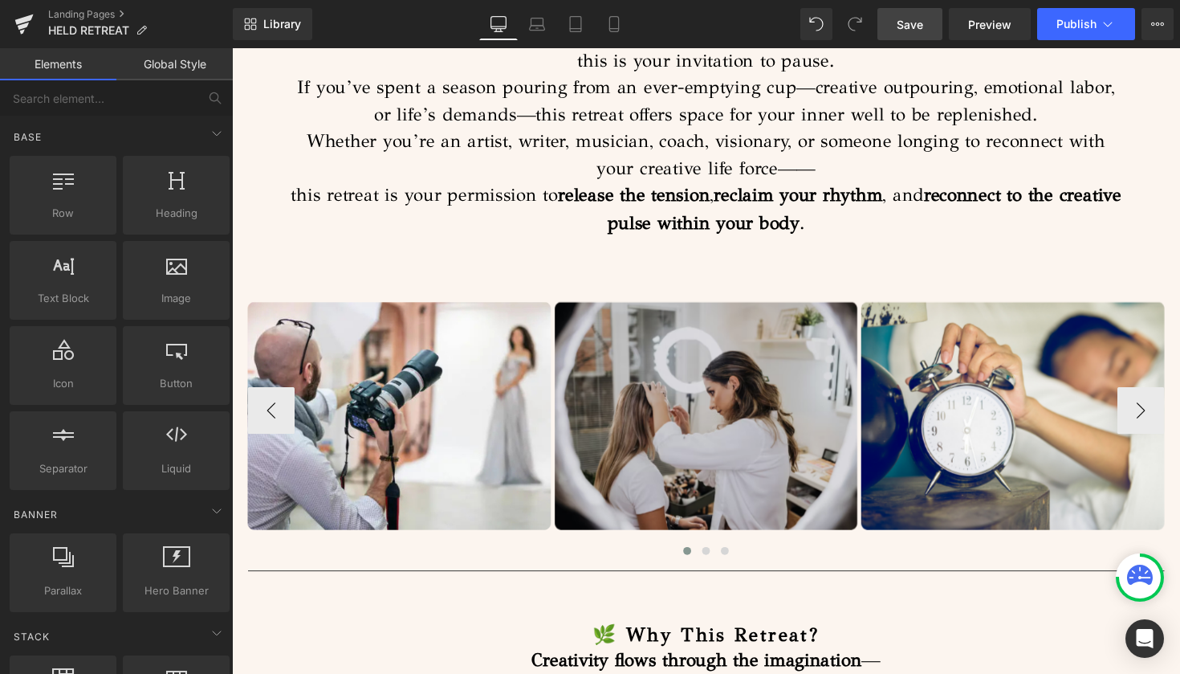
click at [819, 368] on img at bounding box center [718, 419] width 311 height 311
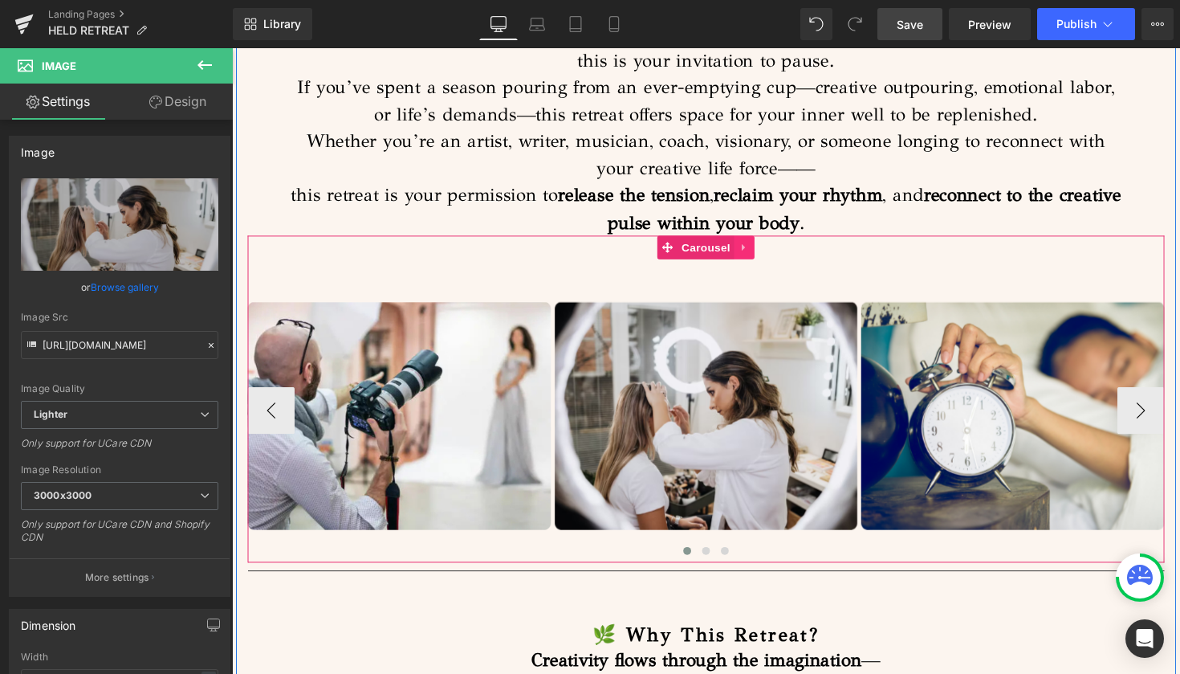
click at [756, 248] on icon at bounding box center [757, 253] width 11 height 12
click at [763, 248] on icon at bounding box center [767, 252] width 11 height 11
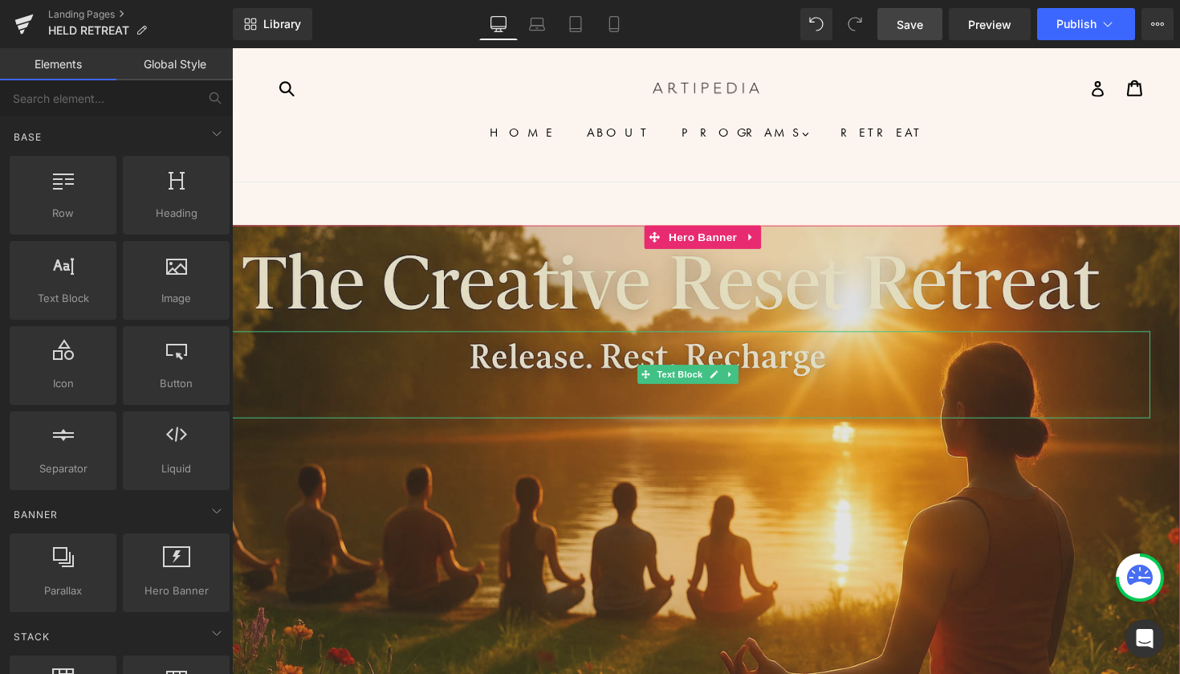
scroll to position [0, 0]
click at [736, 239] on span "Hero Banner" at bounding box center [714, 242] width 78 height 24
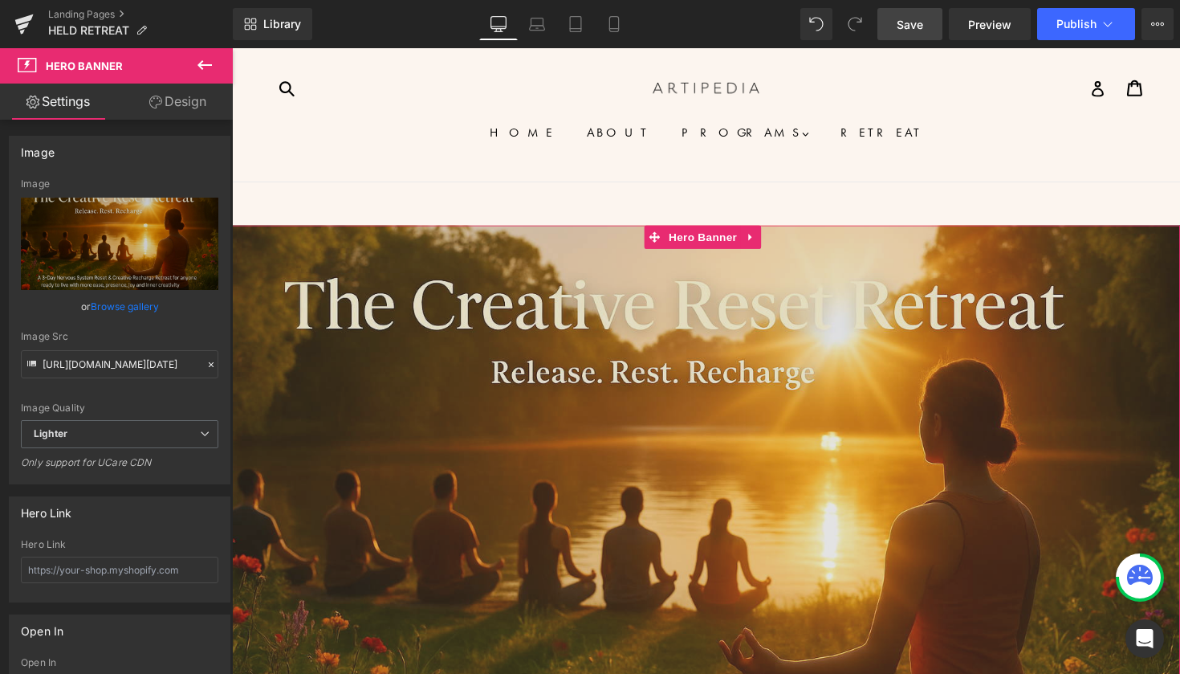
click at [190, 100] on link "Design" at bounding box center [178, 102] width 116 height 36
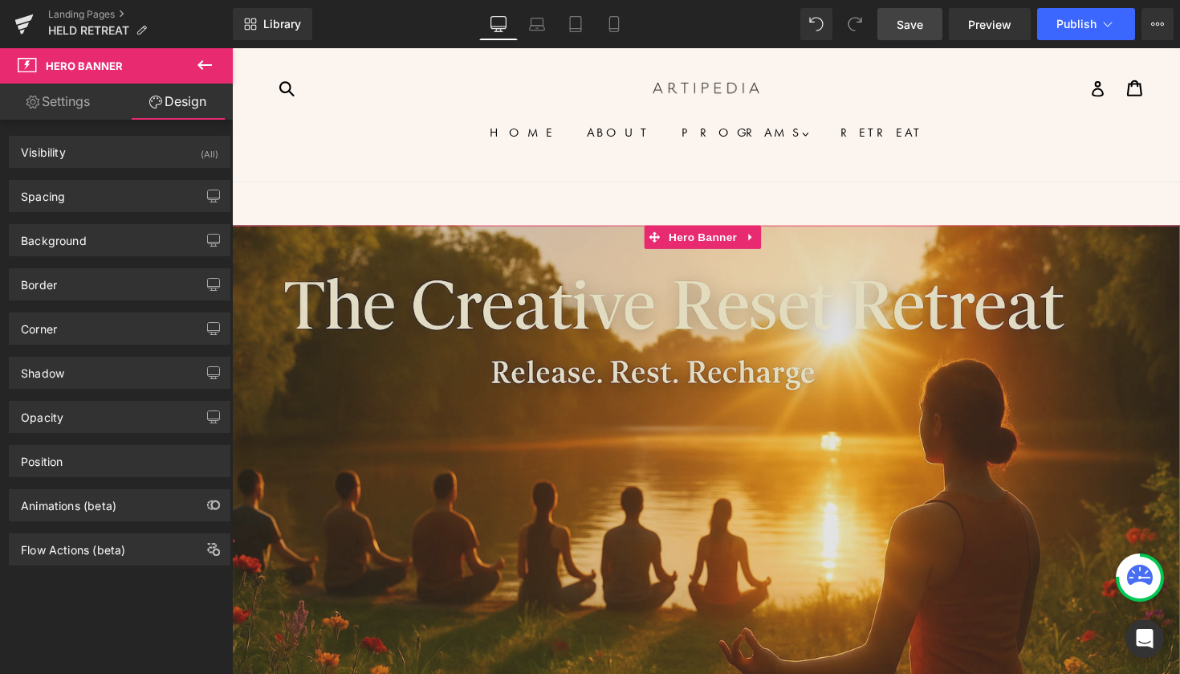
click at [84, 105] on link "Settings" at bounding box center [58, 102] width 116 height 36
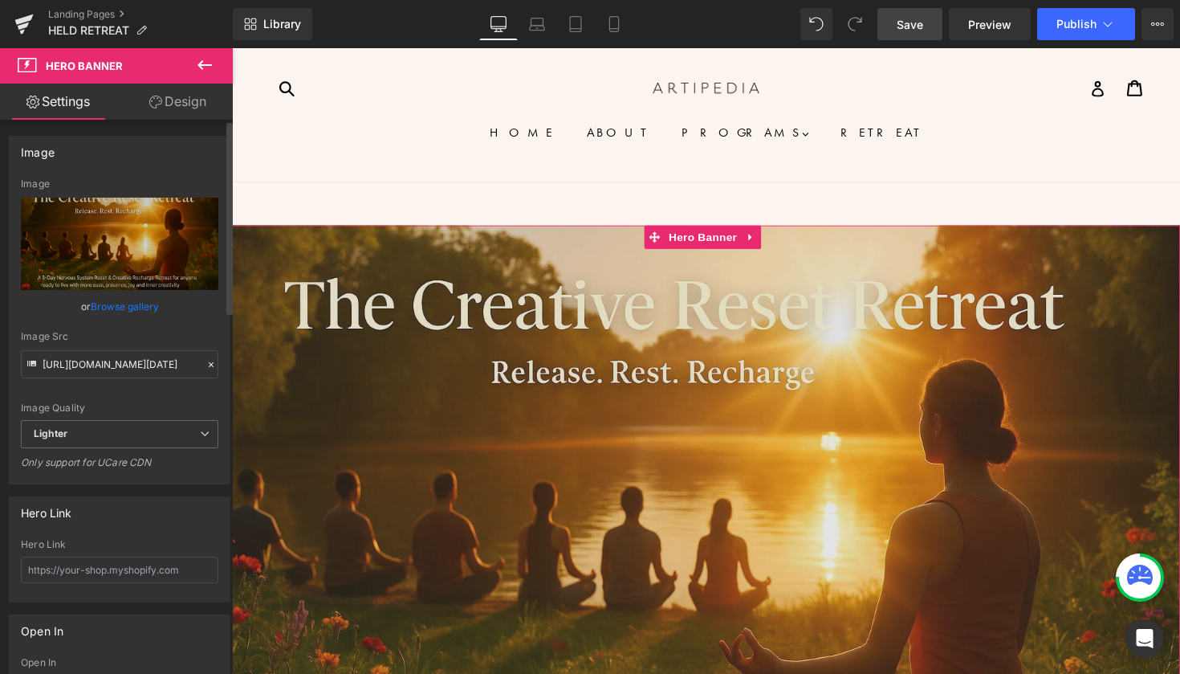
click at [120, 304] on link "Browse gallery" at bounding box center [125, 306] width 68 height 28
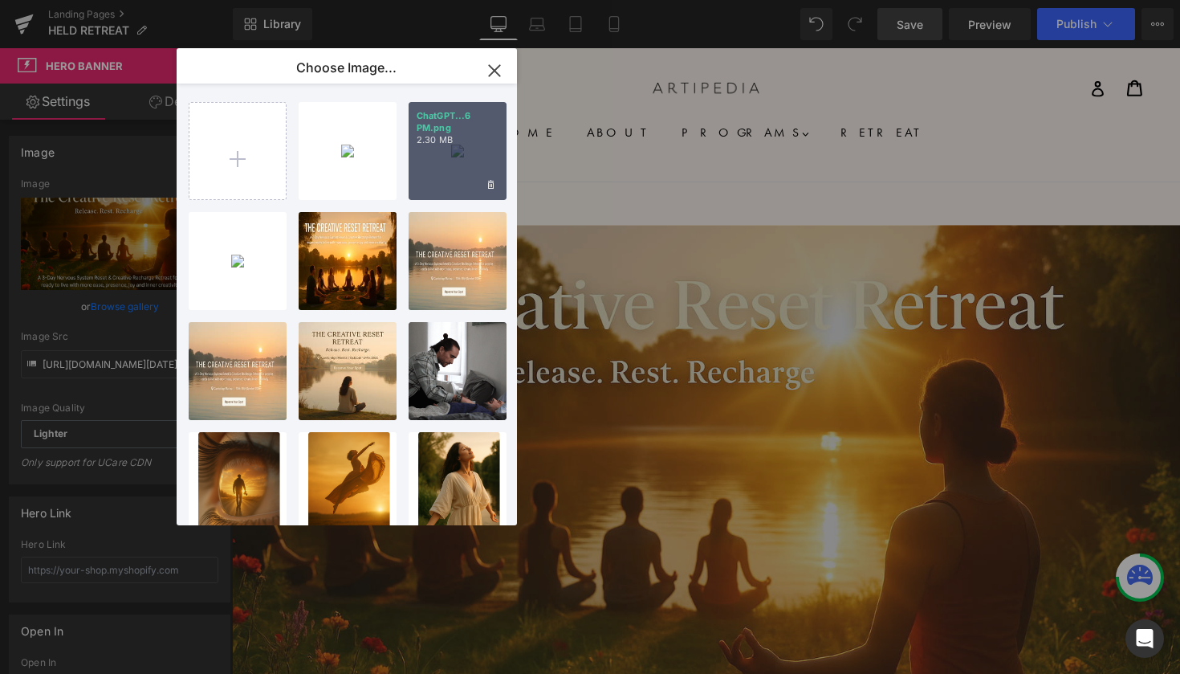
click at [467, 147] on div "ChatGPT...6 PM.png 2.30 MB" at bounding box center [458, 151] width 98 height 98
type input "[URL][DOMAIN_NAME][DATE]"
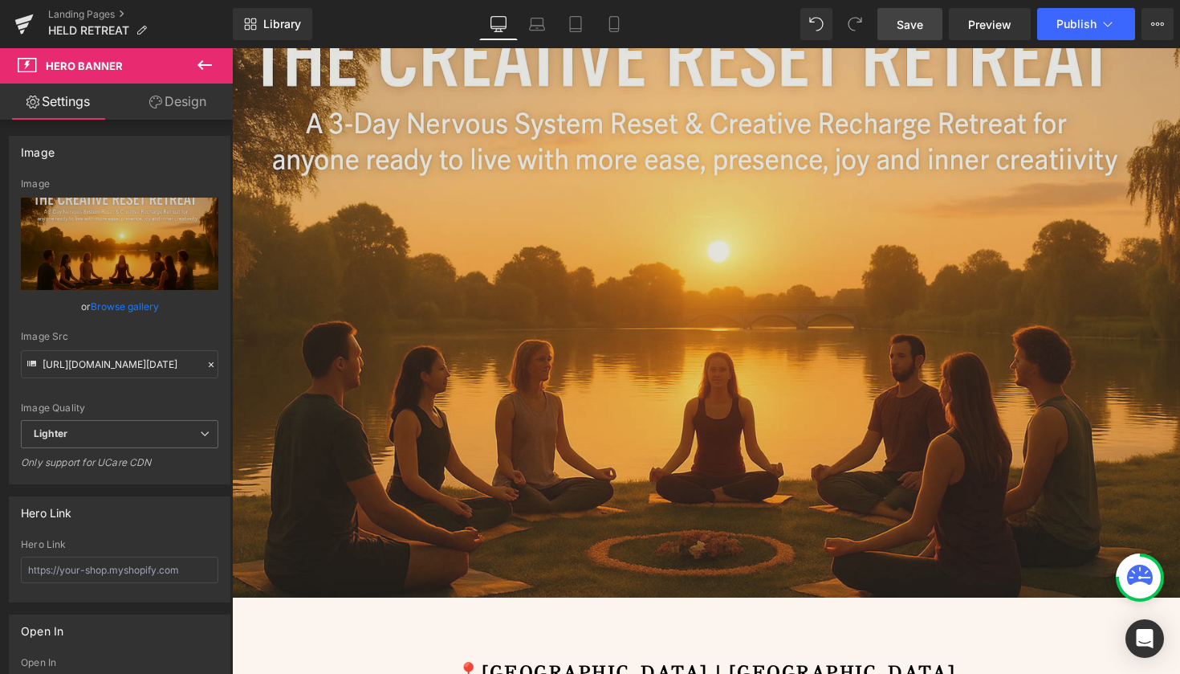
scroll to position [243, 0]
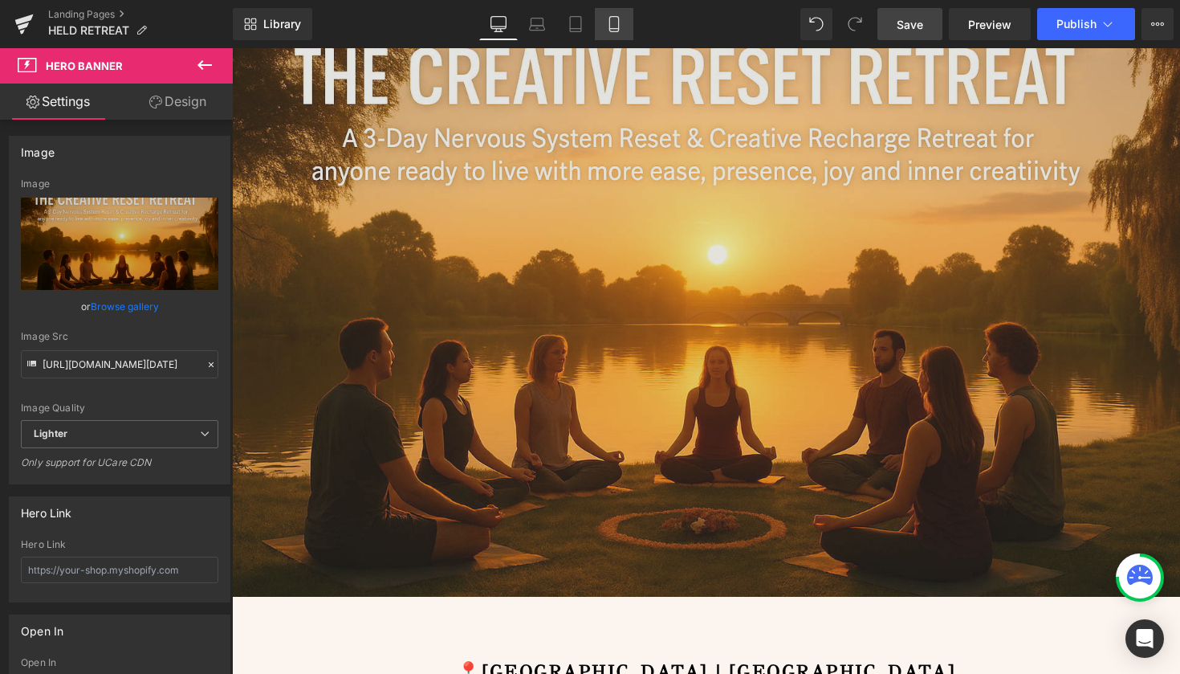
click at [607, 21] on icon at bounding box center [614, 24] width 16 height 16
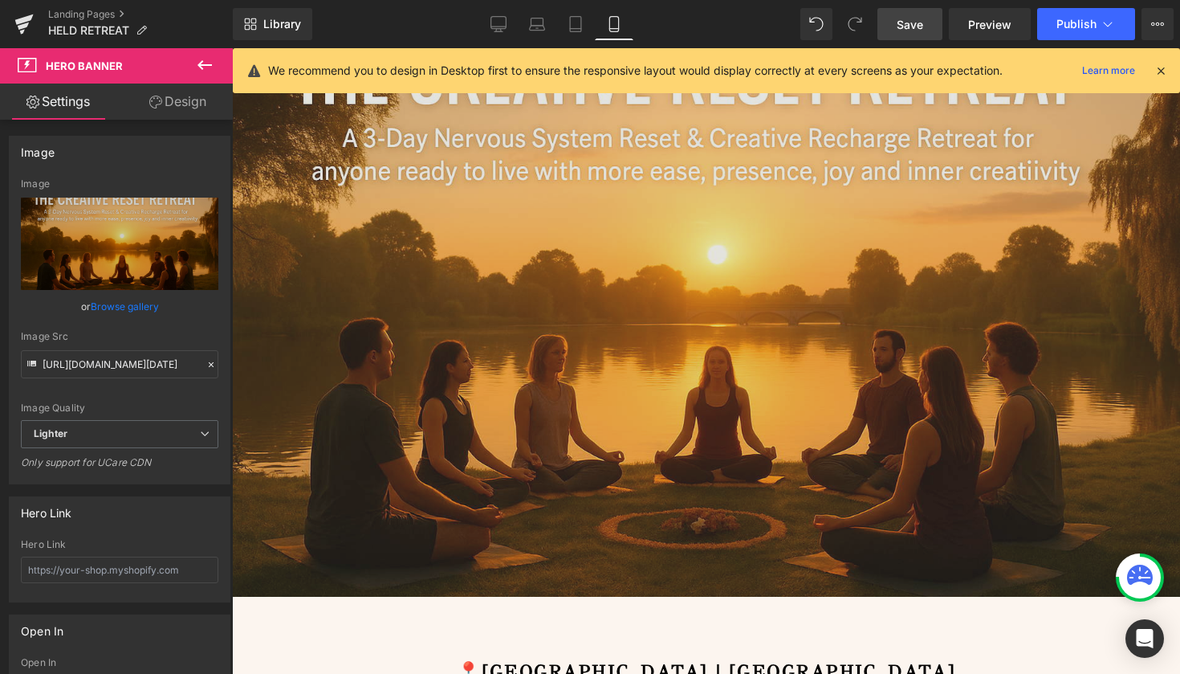
scroll to position [0, 0]
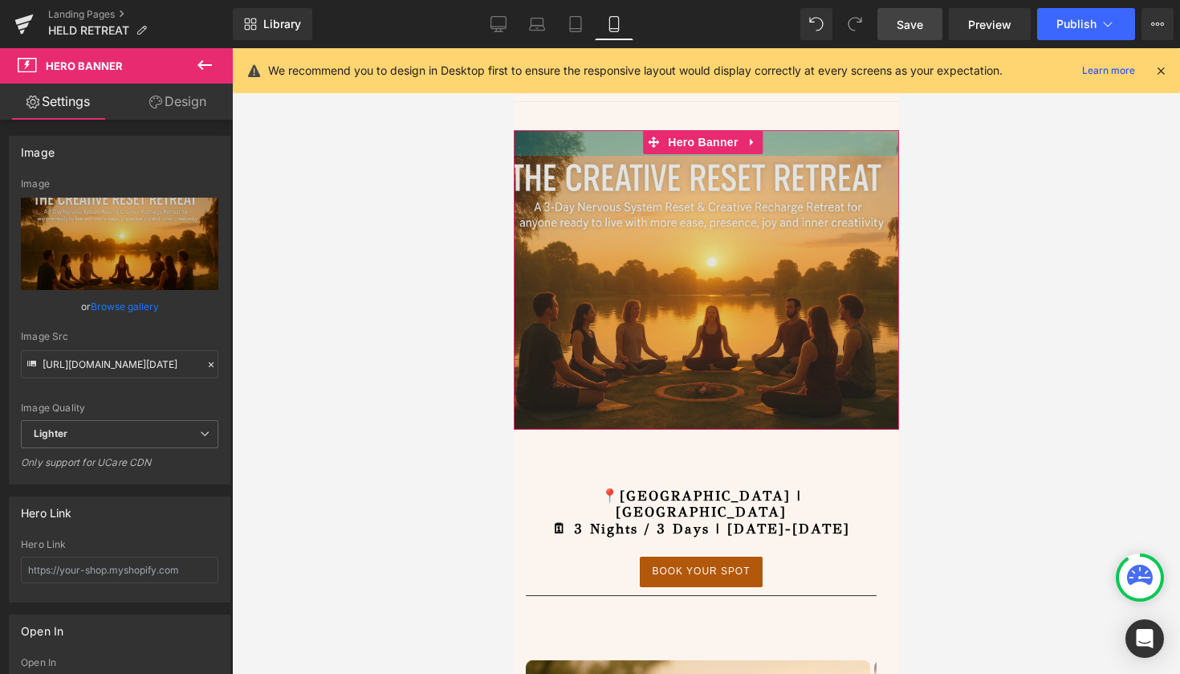
drag, startPoint x: 838, startPoint y: 131, endPoint x: 827, endPoint y: -16, distance: 147.4
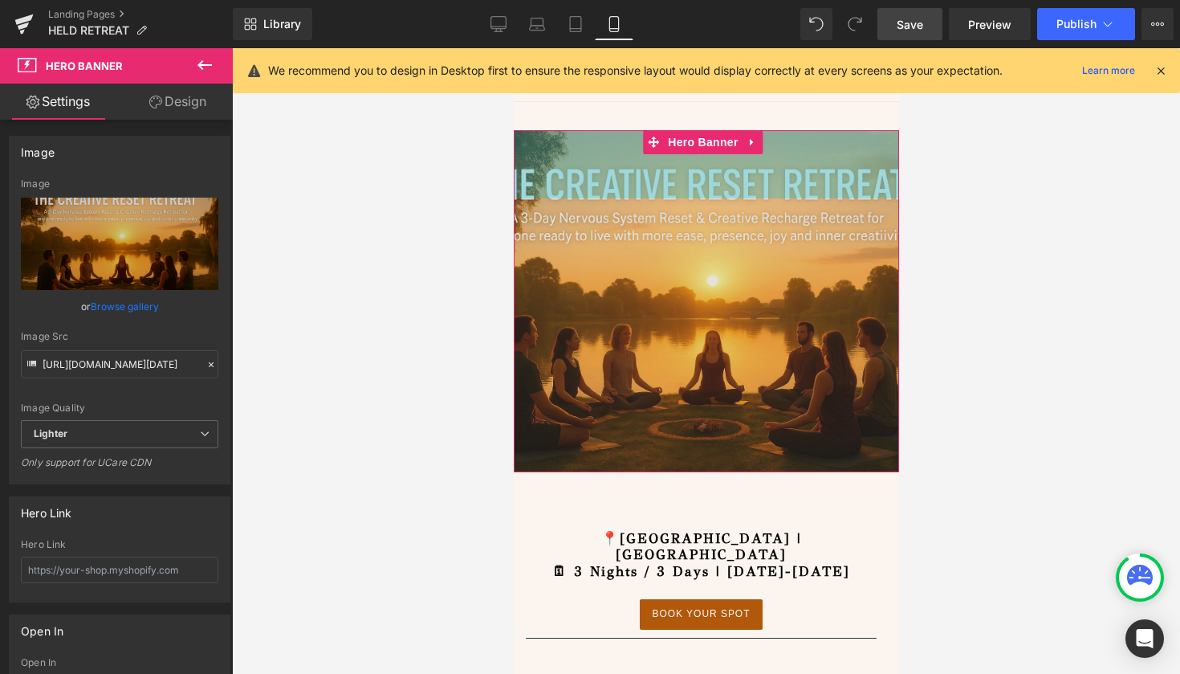
click at [555, 91] on div "We recommend you to design in Desktop first to ensure the responsive layout wou…" at bounding box center [707, 70] width 948 height 45
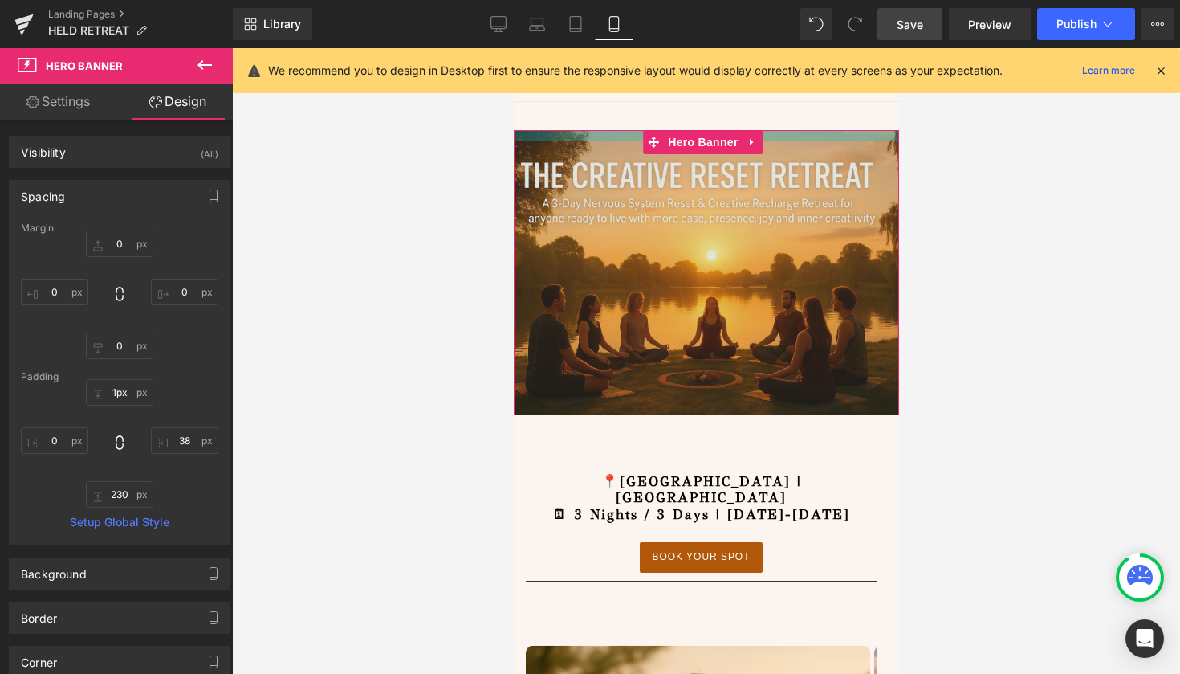
type input "0px"
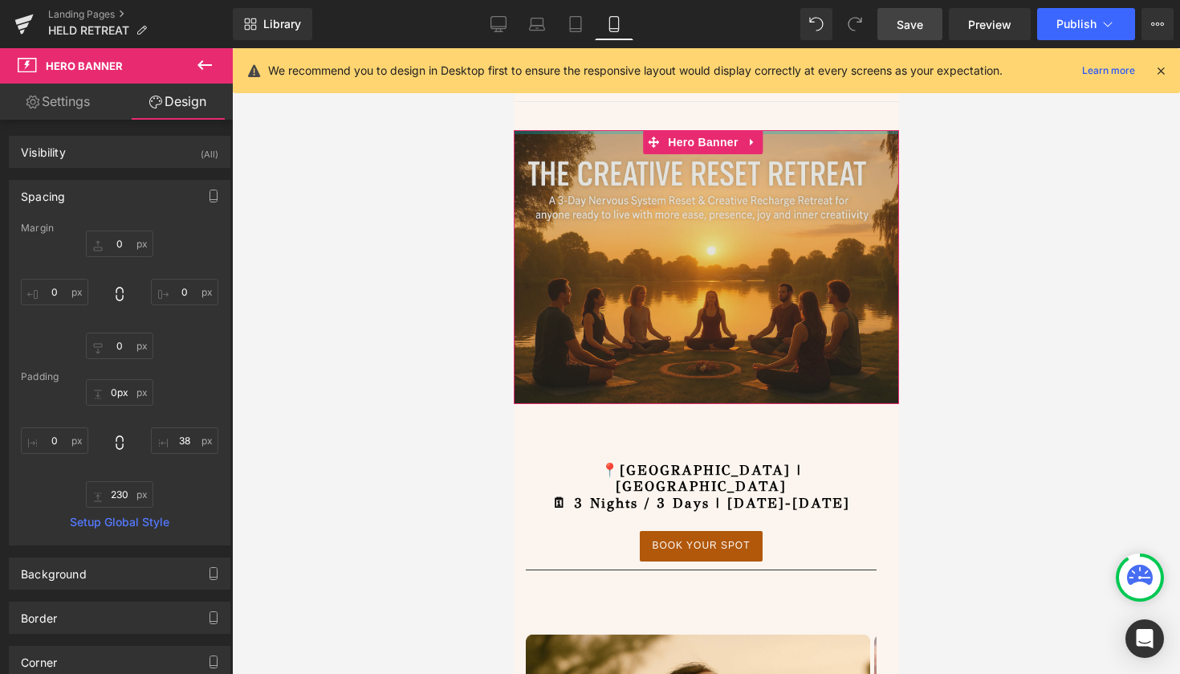
drag, startPoint x: 778, startPoint y: 137, endPoint x: 774, endPoint y: 43, distance: 93.2
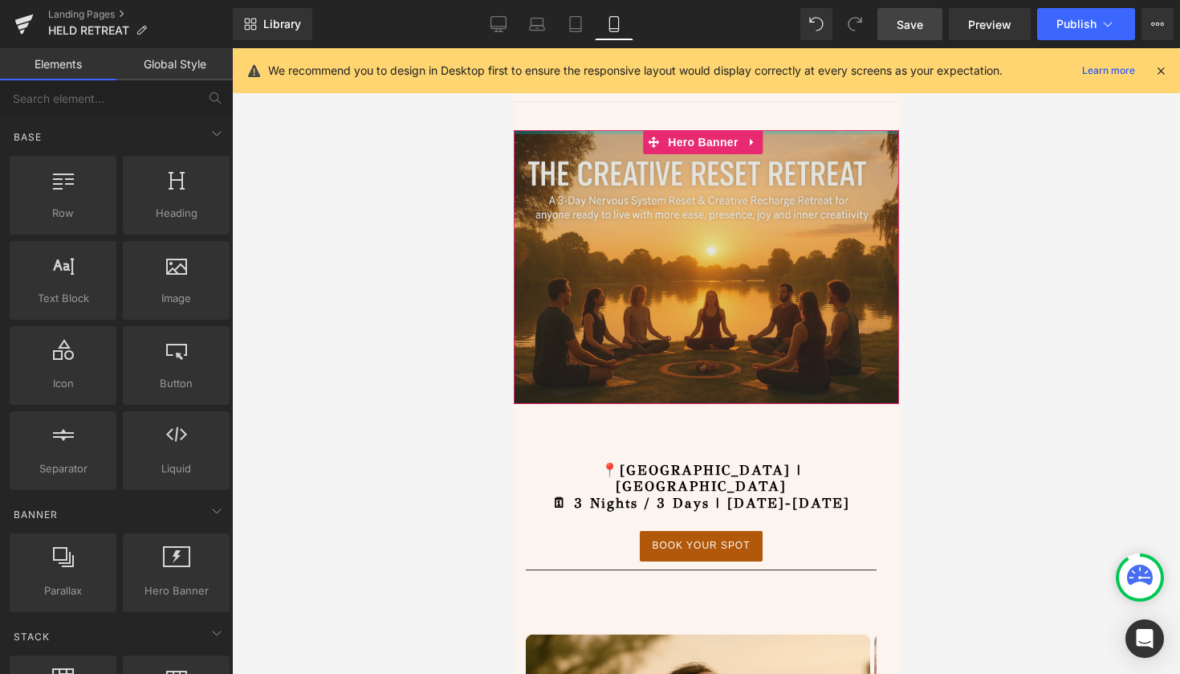
click at [982, 245] on div at bounding box center [706, 361] width 948 height 626
click at [915, 27] on span "Save" at bounding box center [910, 24] width 27 height 17
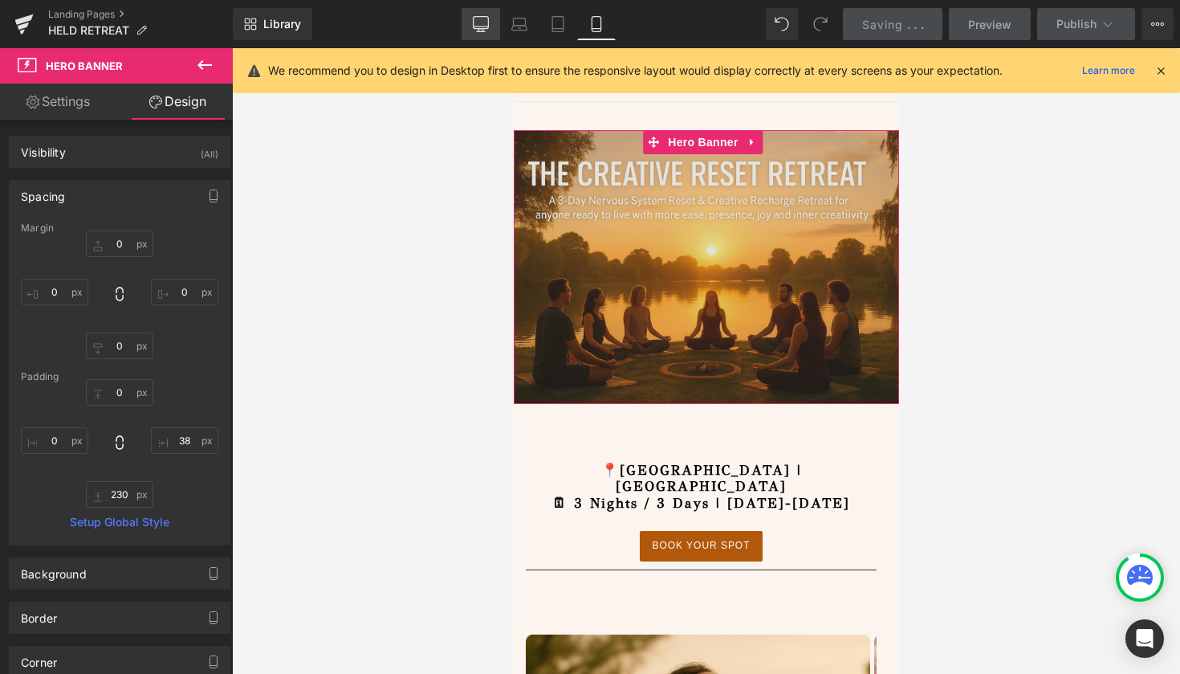
click at [489, 24] on icon at bounding box center [481, 23] width 15 height 12
type input "0"
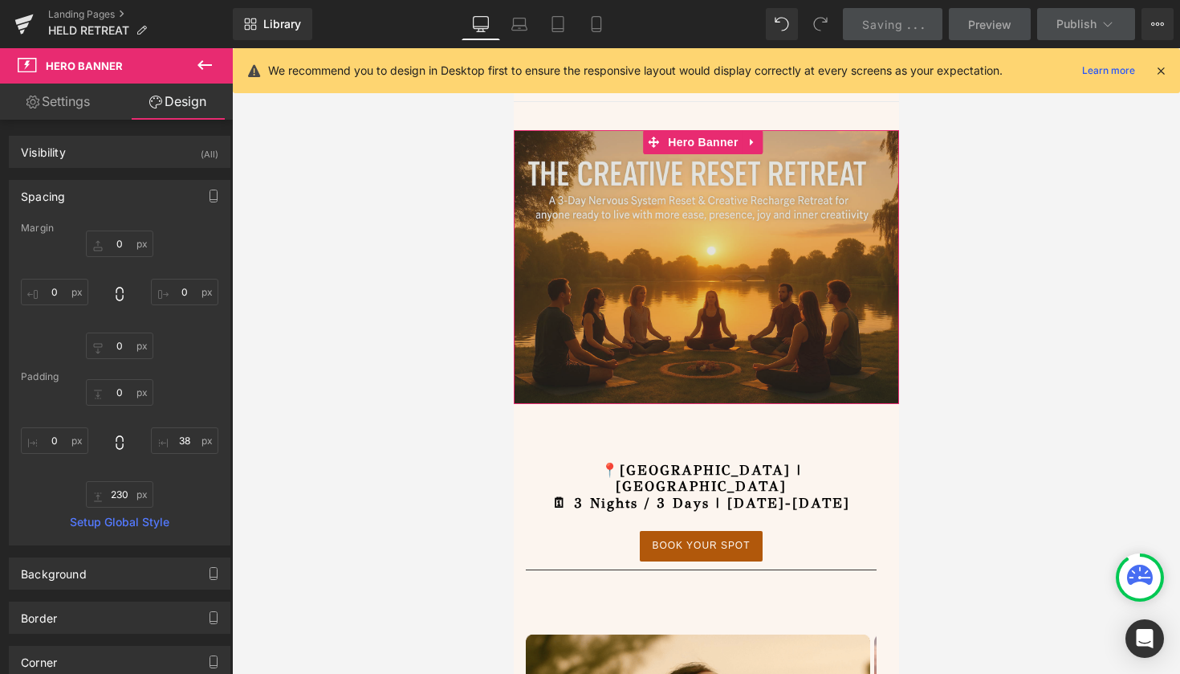
type input "135"
type input "38"
type input "531"
type input "0"
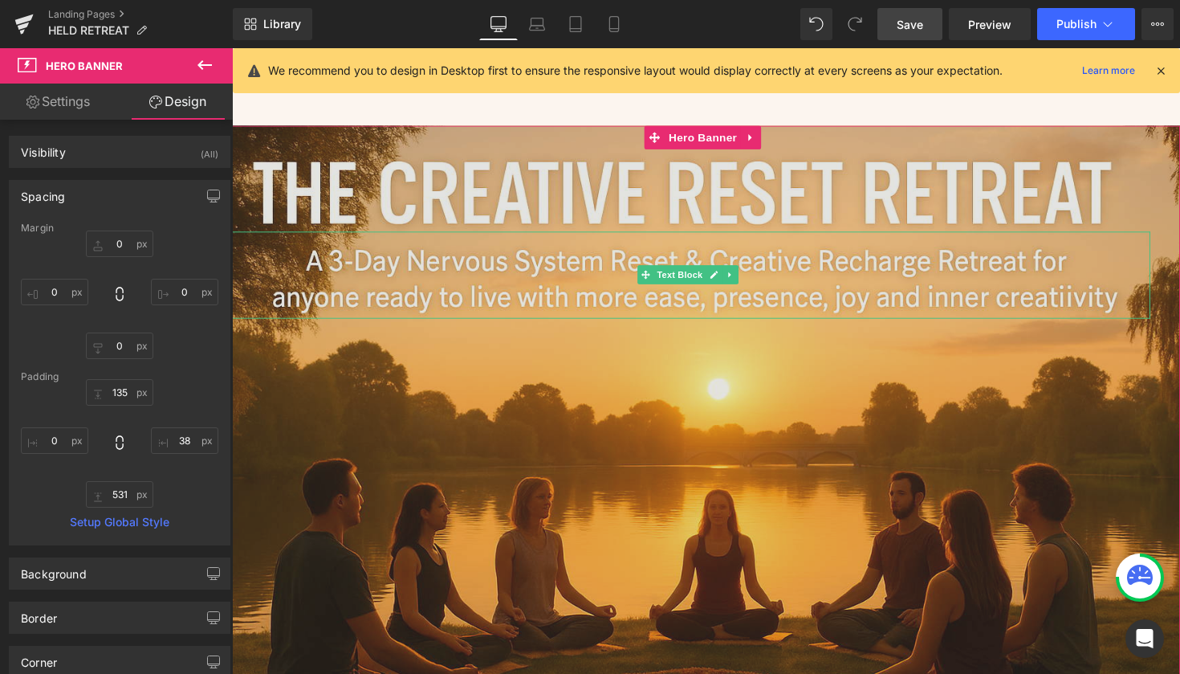
click at [393, 297] on div at bounding box center [702, 303] width 941 height 45
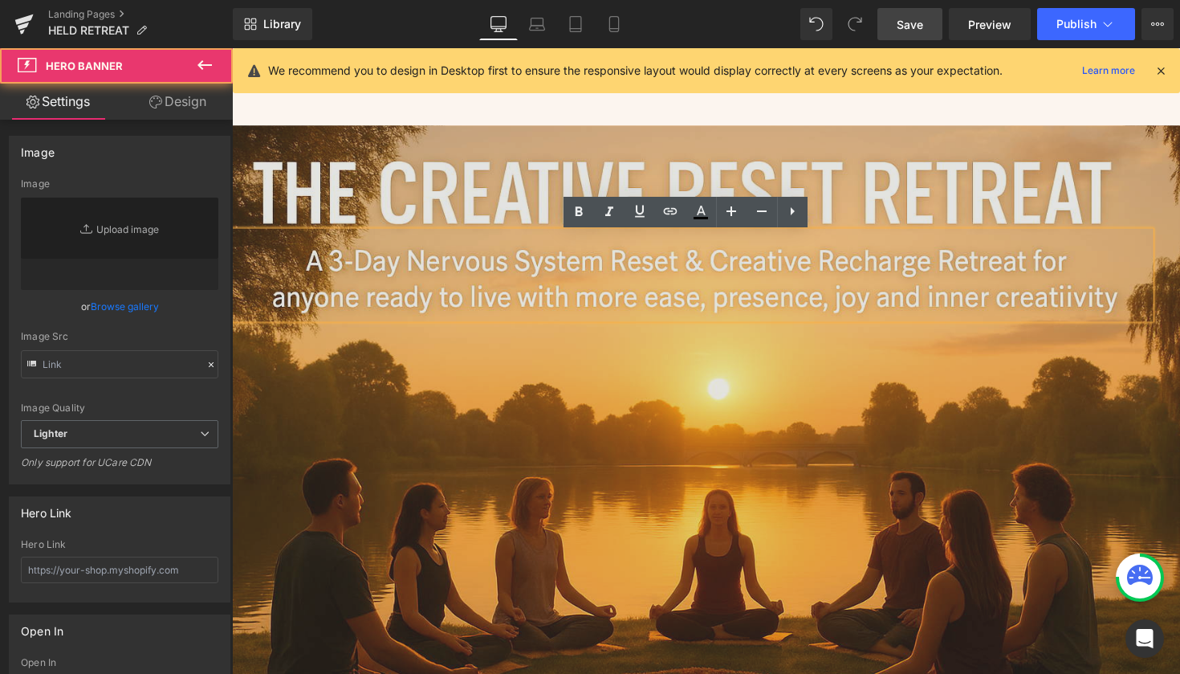
type input "[URL][DOMAIN_NAME][DATE]"
click at [663, 176] on div at bounding box center [718, 440] width 972 height 624
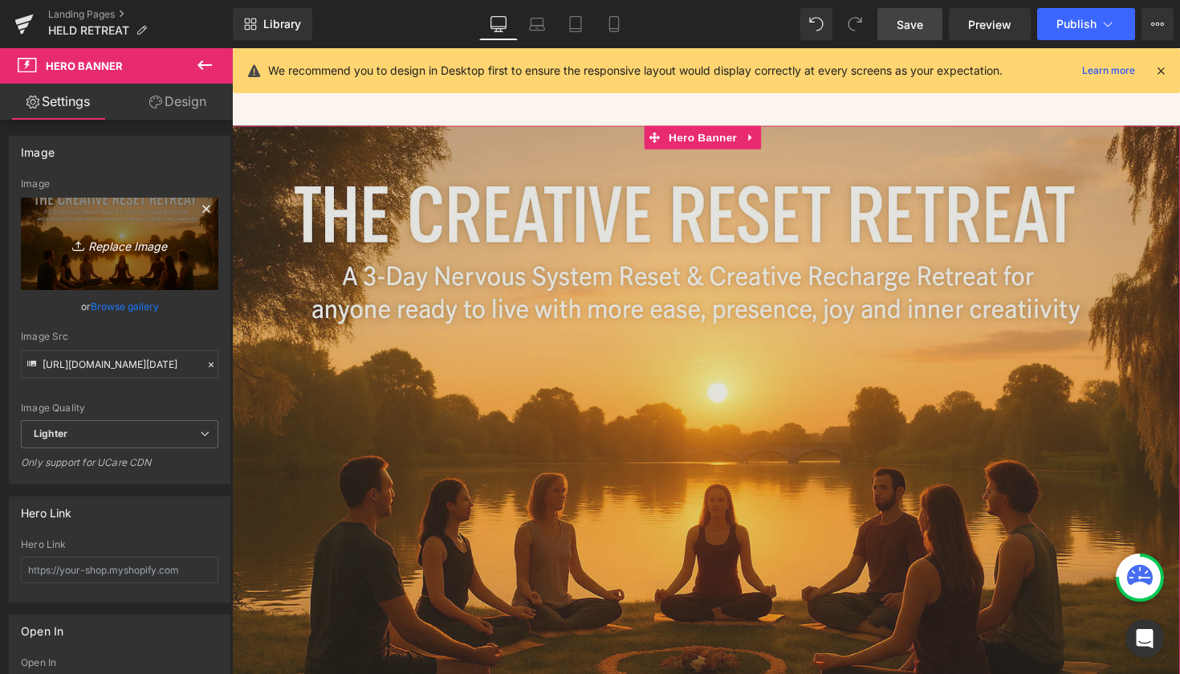
click at [124, 226] on link "Replace Image" at bounding box center [120, 244] width 198 height 92
type input "C:\fakepath\IMG_3228.PNG"
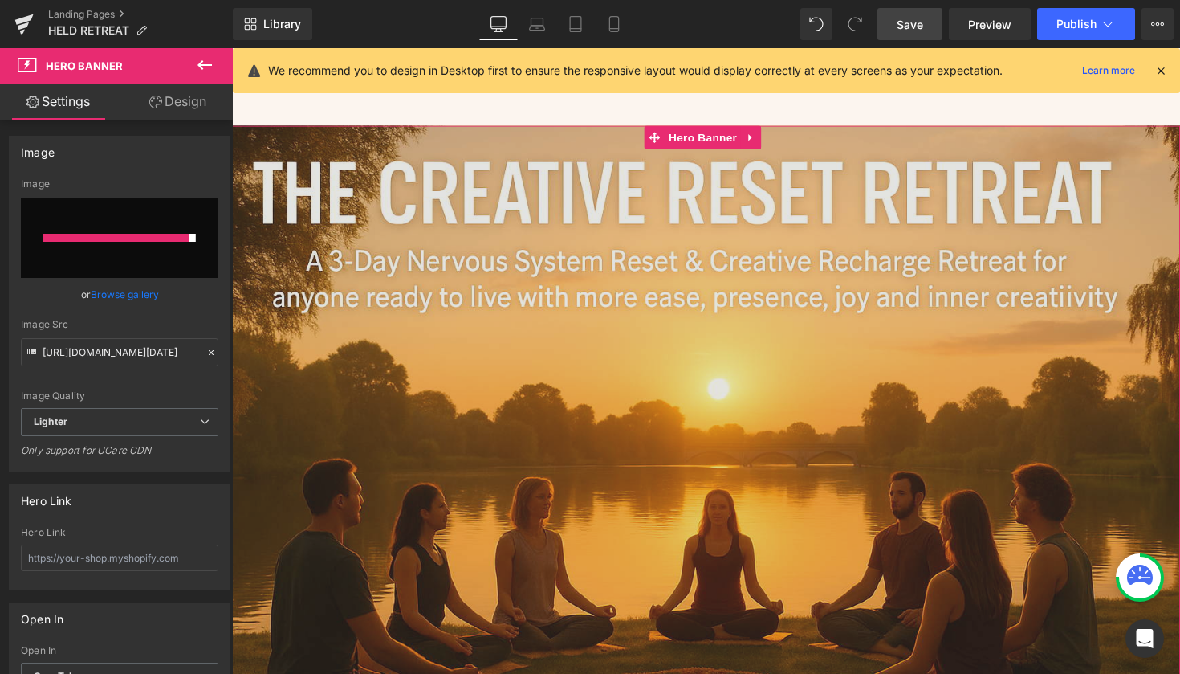
type input "[URL][DOMAIN_NAME]"
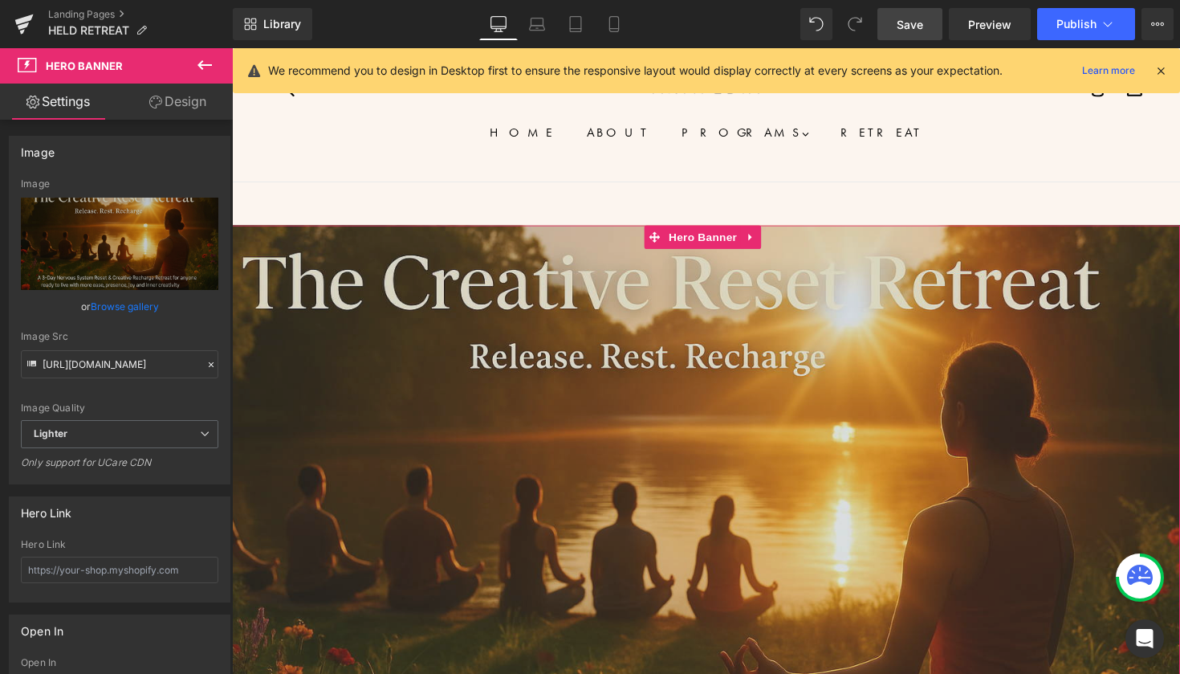
scroll to position [0, 0]
click at [866, 291] on div "135px" at bounding box center [718, 284] width 972 height 108
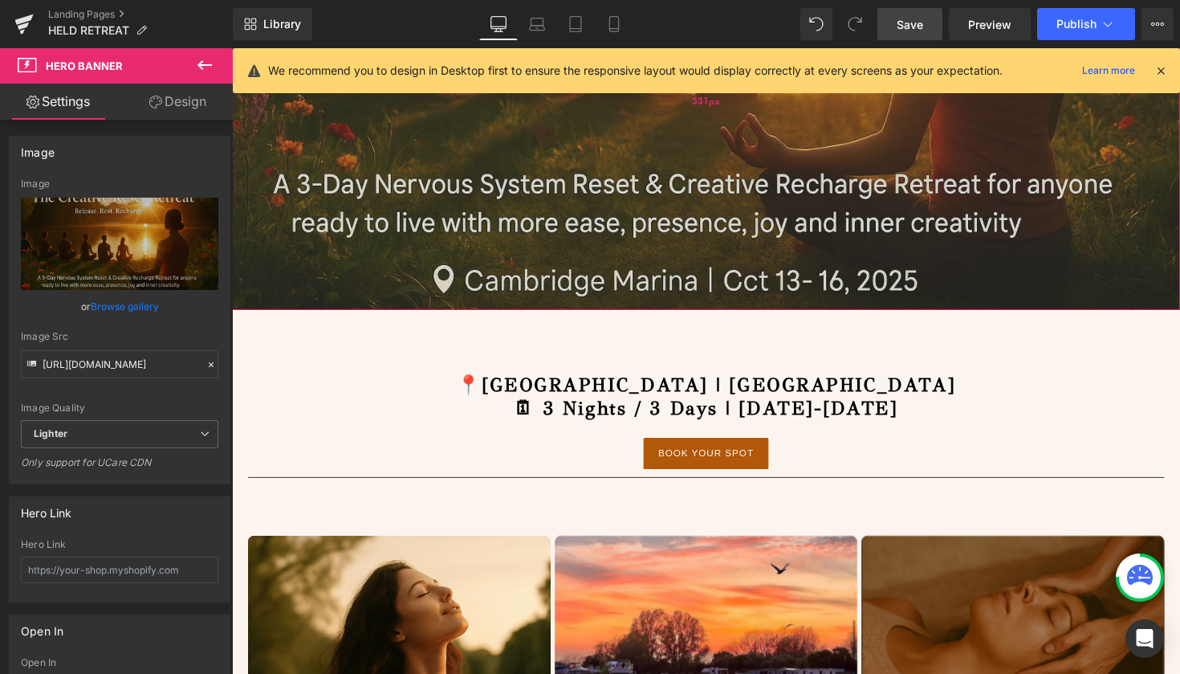
scroll to position [581, 0]
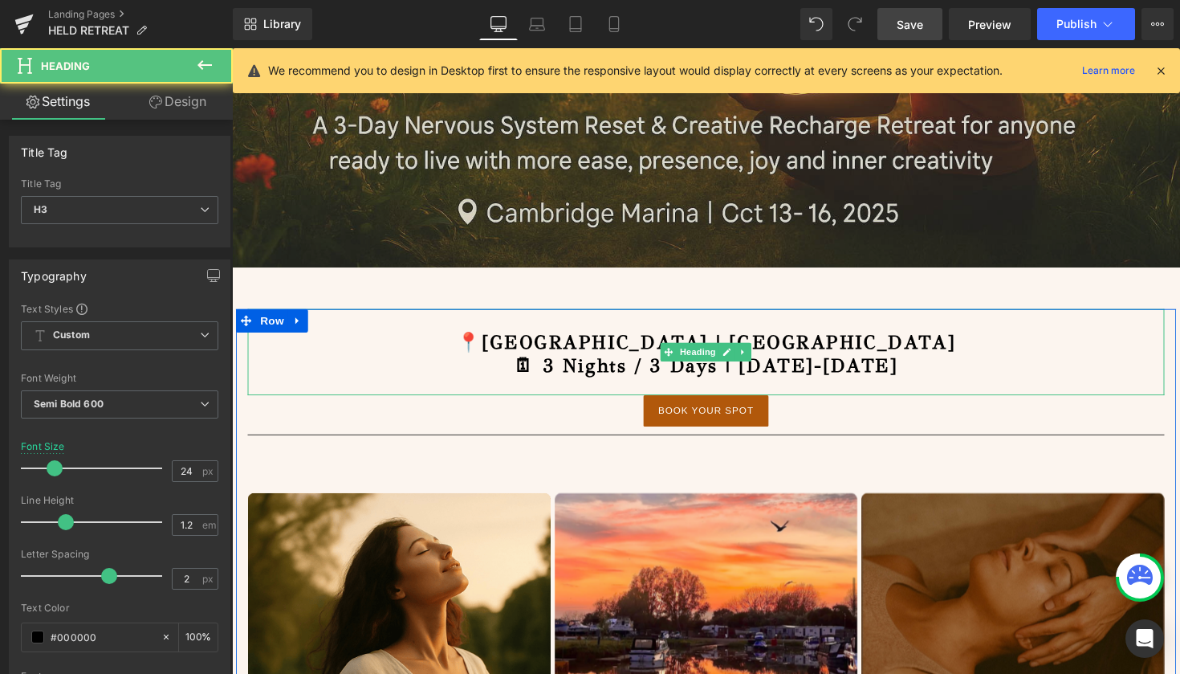
click at [817, 359] on h3 "📍[GEOGRAPHIC_DATA] | [GEOGRAPHIC_DATA]" at bounding box center [718, 350] width 940 height 23
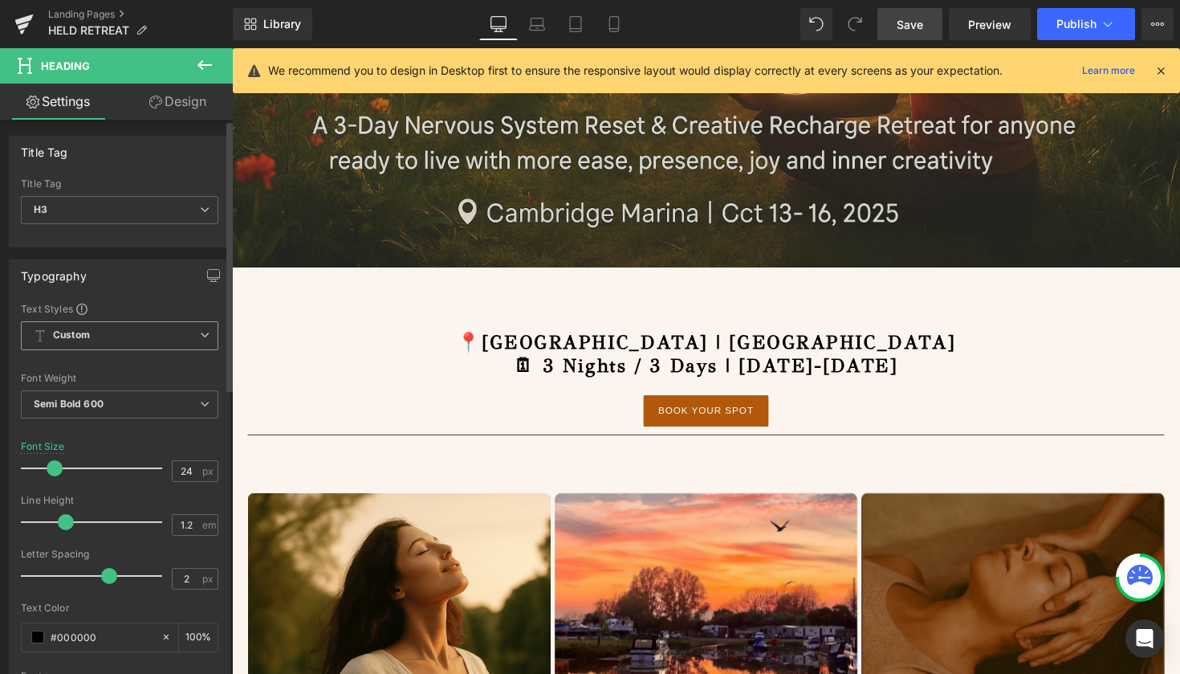
click at [159, 335] on span "Custom Setup Global Style" at bounding box center [120, 335] width 198 height 29
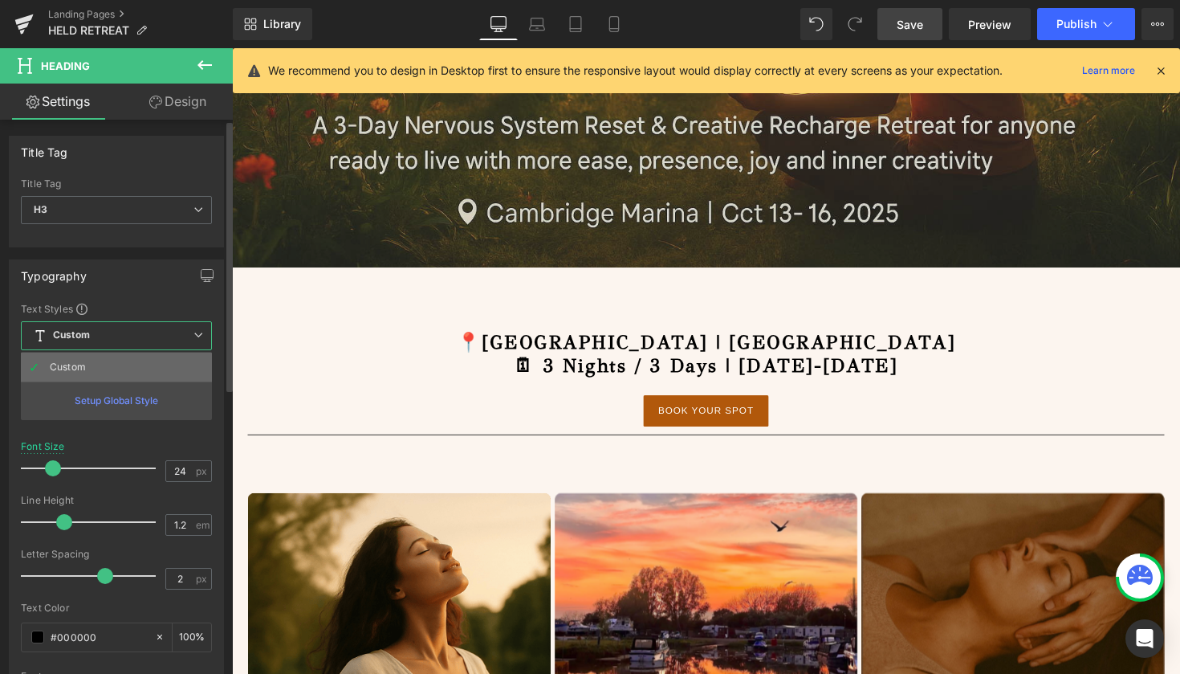
click at [133, 363] on li "Custom" at bounding box center [116, 367] width 191 height 29
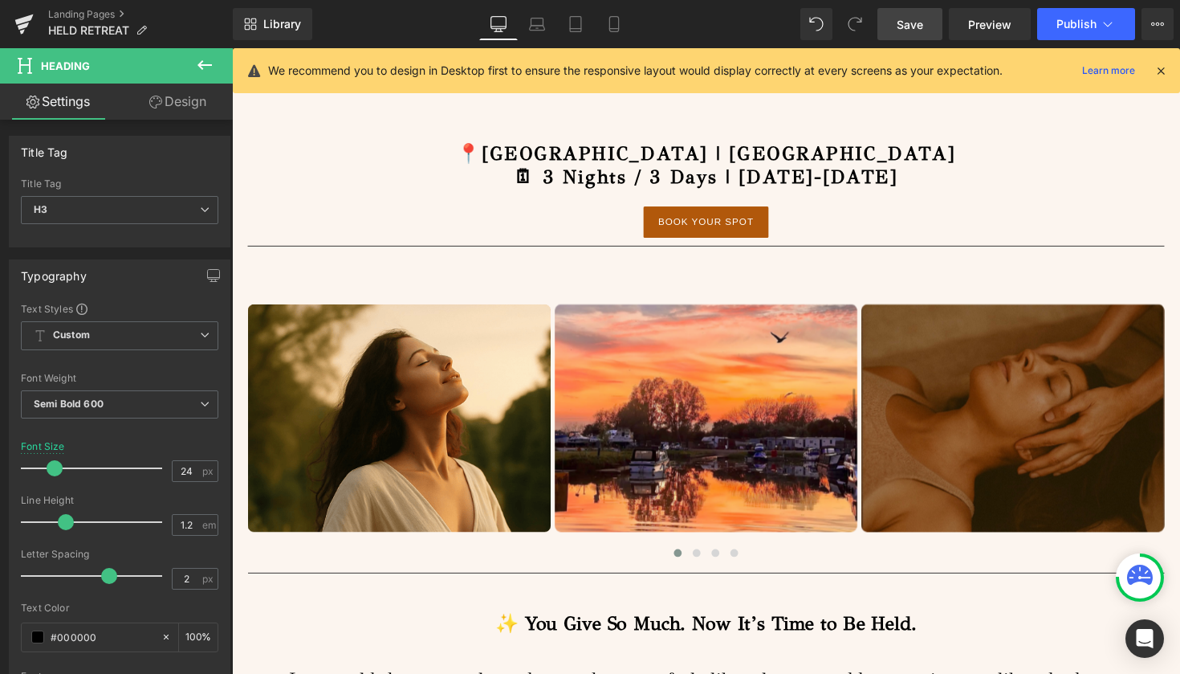
scroll to position [777, 0]
